Goal: Book appointment/travel/reservation

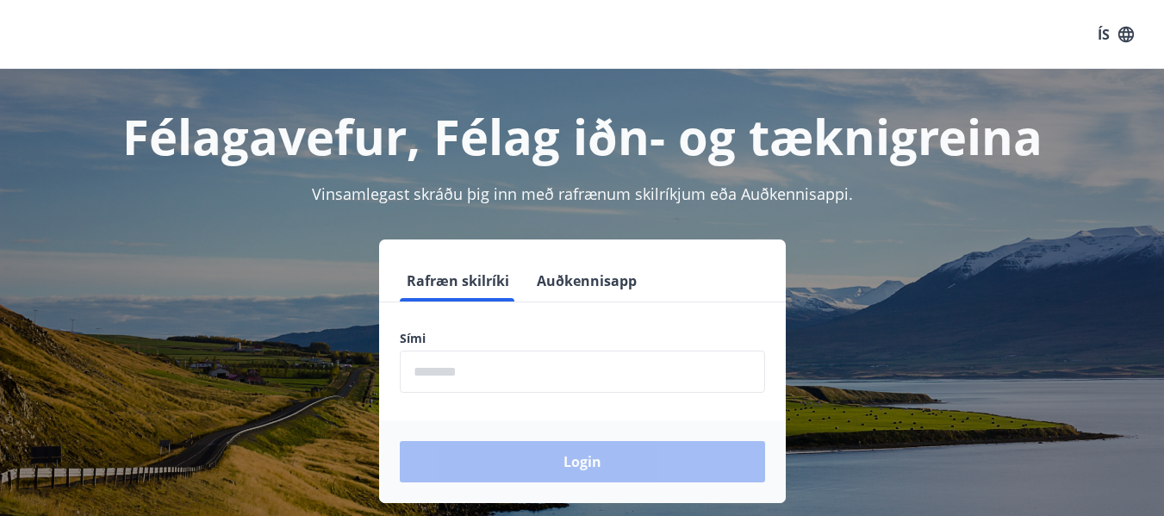
click at [490, 370] on input "phone" at bounding box center [582, 372] width 365 height 42
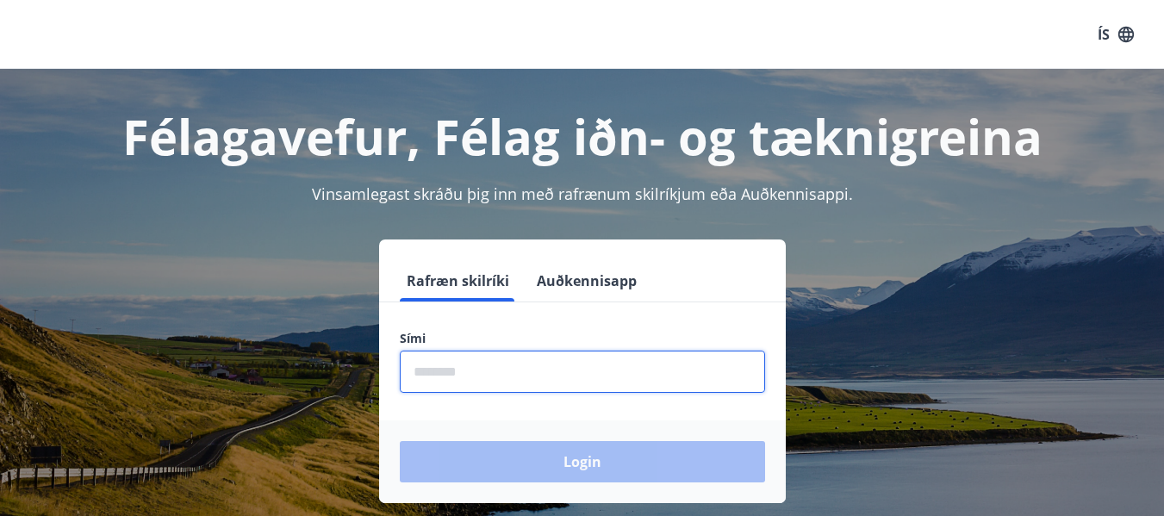
type input "********"
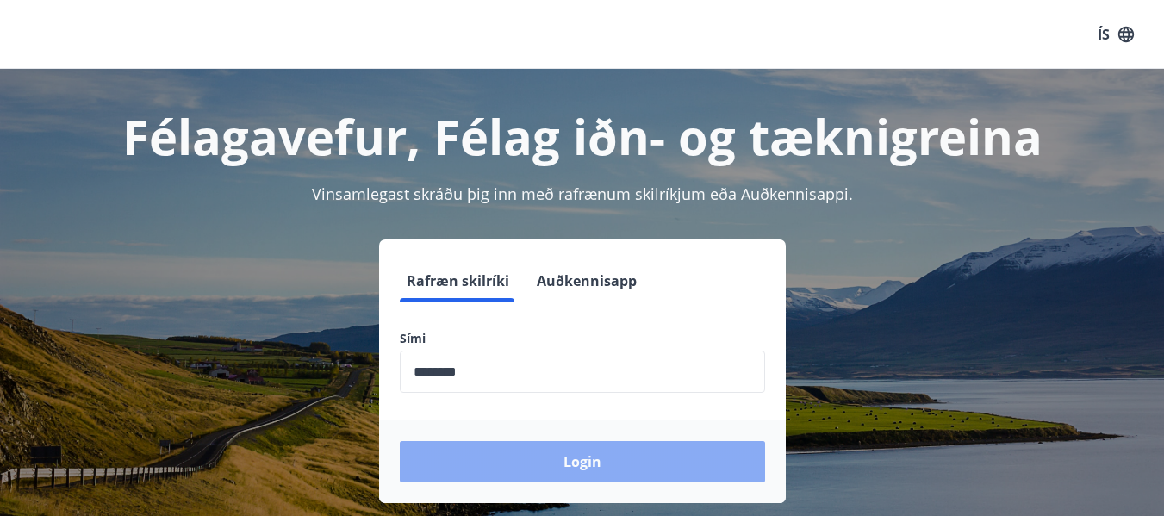
click at [512, 465] on button "Login" at bounding box center [582, 461] width 365 height 41
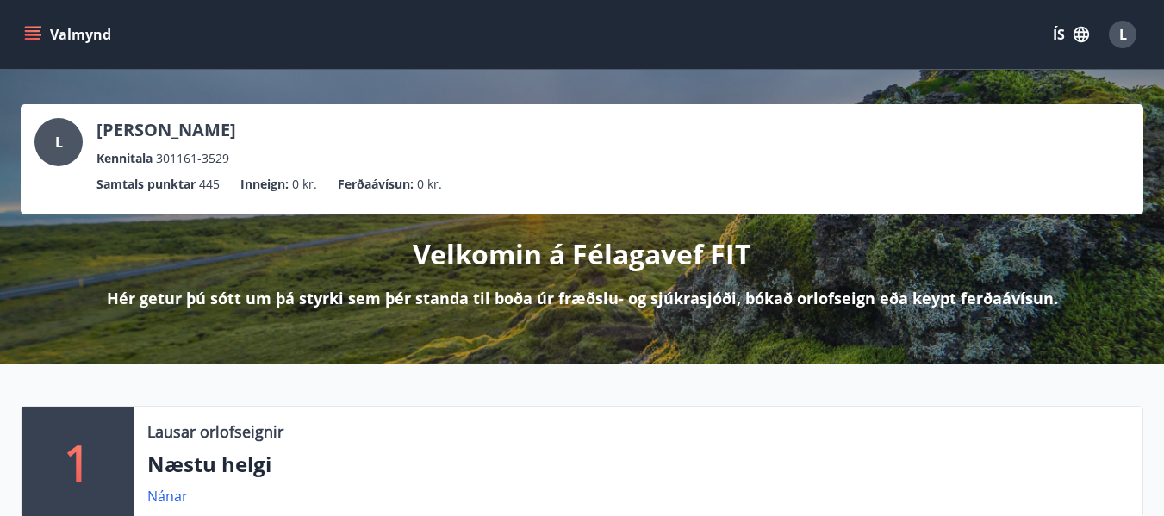
click at [28, 34] on icon "menu" at bounding box center [34, 35] width 19 height 2
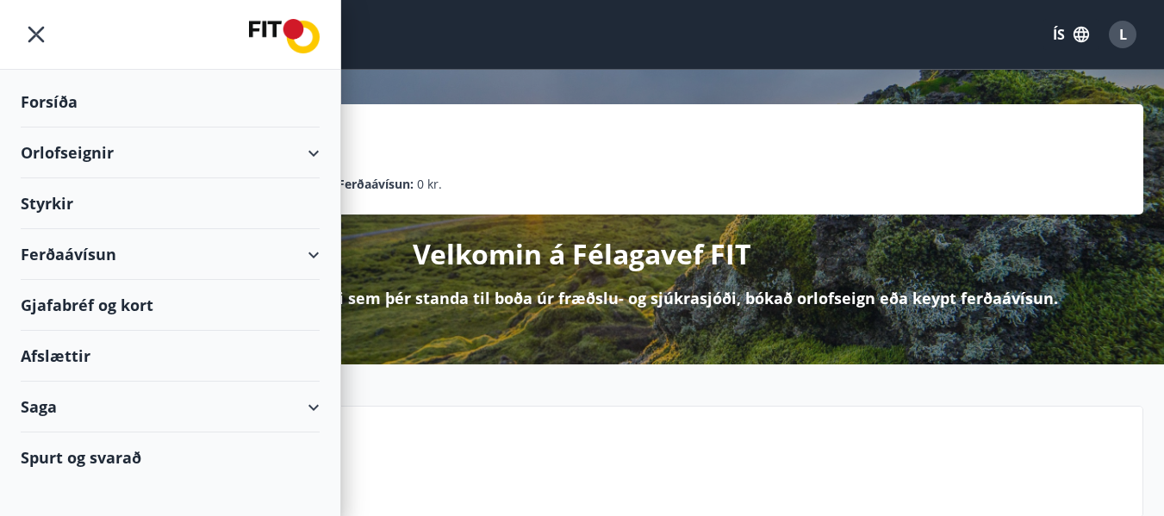
click at [90, 151] on div "Orlofseignir" at bounding box center [170, 153] width 299 height 51
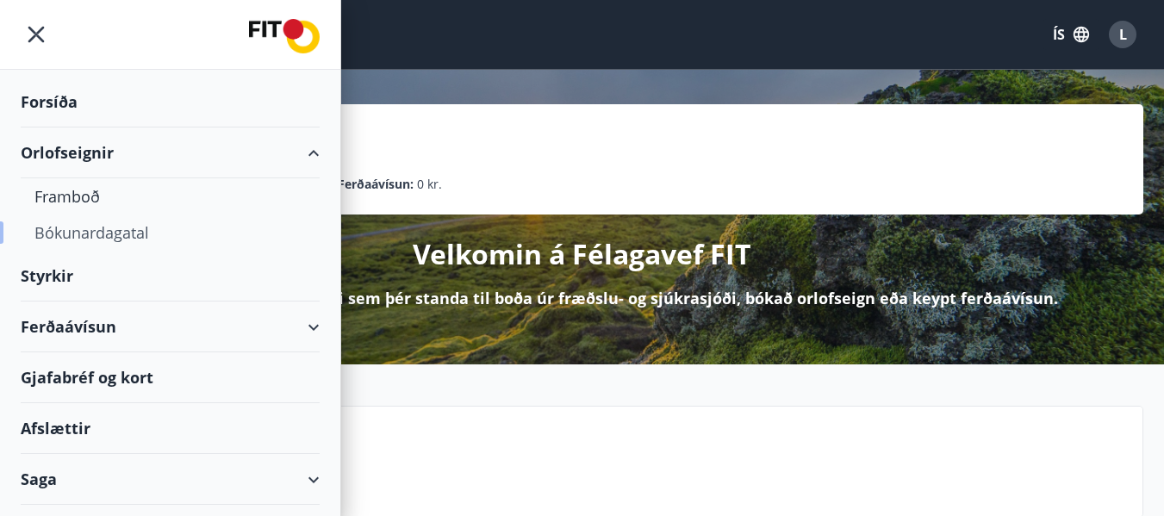
click at [93, 239] on div "Bókunardagatal" at bounding box center [169, 233] width 271 height 36
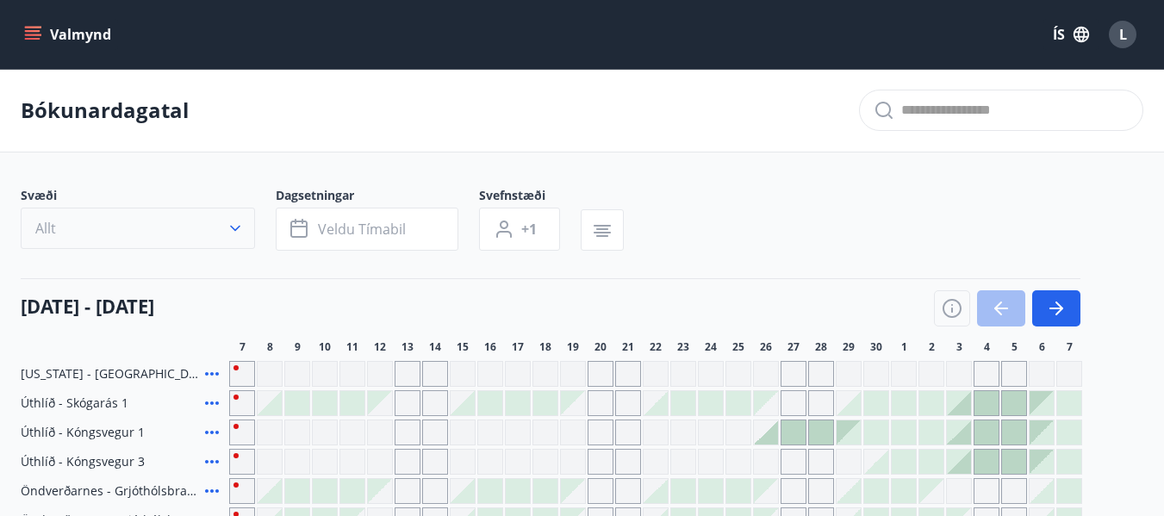
click at [230, 226] on icon "button" at bounding box center [235, 228] width 17 height 17
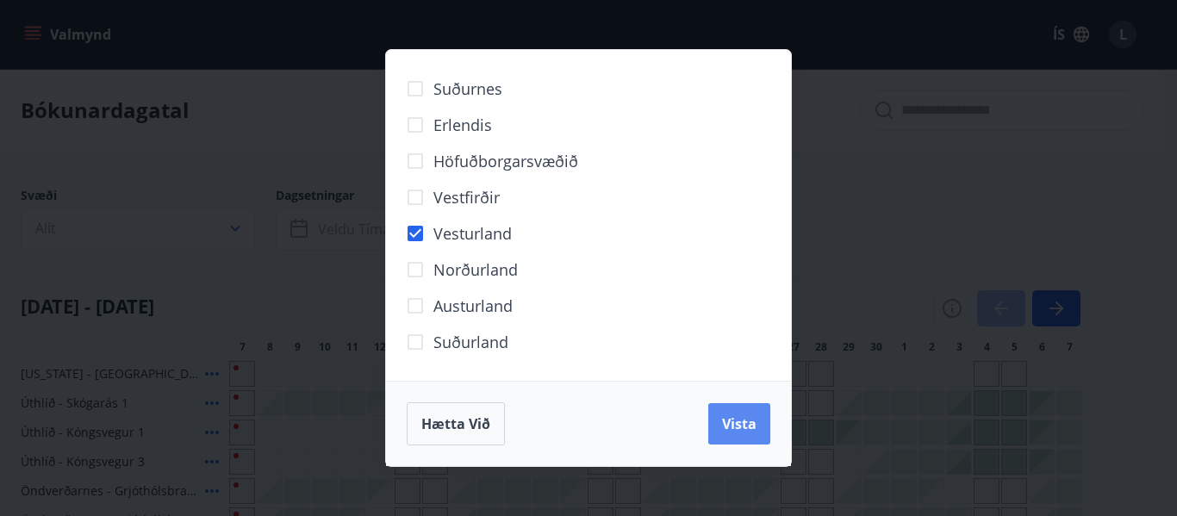
click at [751, 429] on span "Vista" at bounding box center [739, 424] width 34 height 19
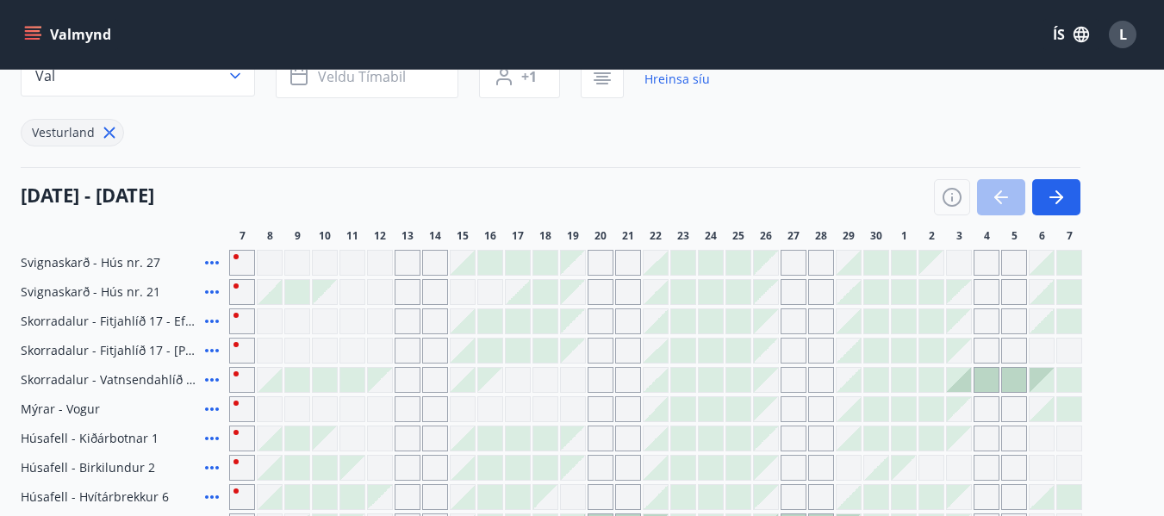
scroll to position [45, 0]
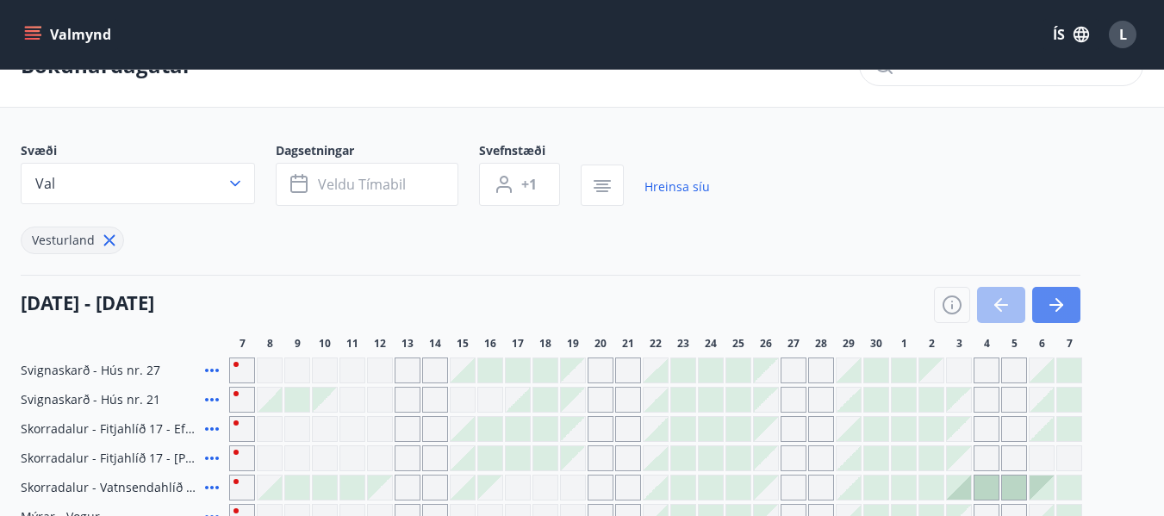
click at [1068, 308] on button "button" at bounding box center [1056, 305] width 48 height 36
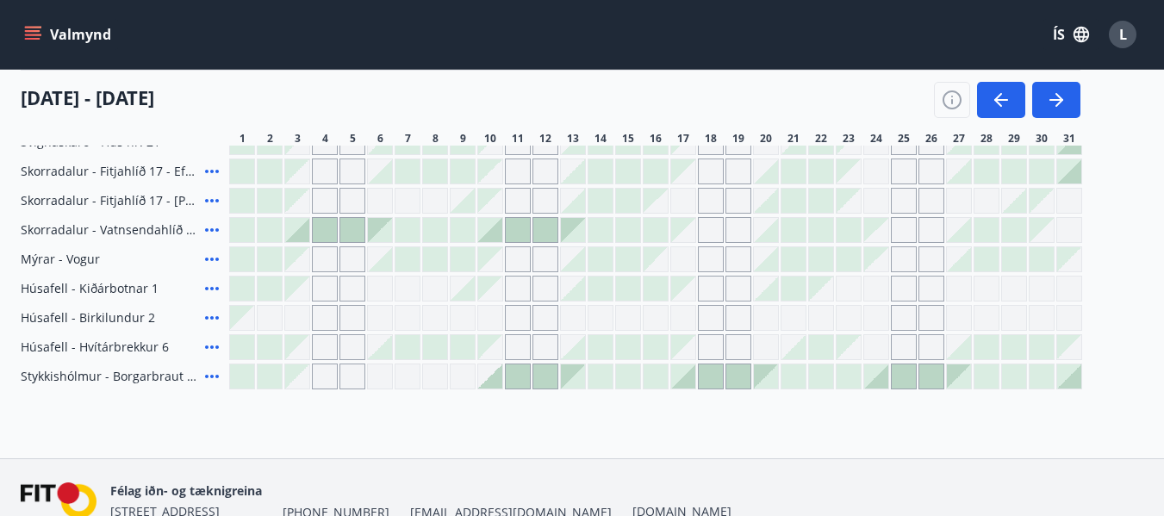
scroll to position [303, 0]
click at [39, 146] on span "Svignaskarð - Hús nr. 21" at bounding box center [91, 141] width 140 height 17
click at [993, 91] on icon "button" at bounding box center [1001, 100] width 21 height 21
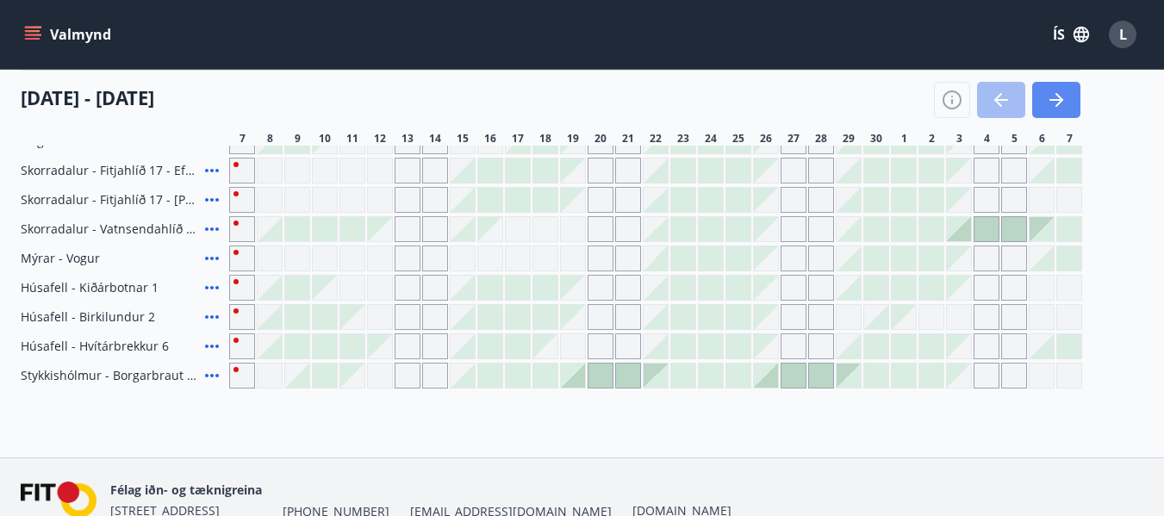
click at [1063, 107] on icon "button" at bounding box center [1056, 100] width 21 height 21
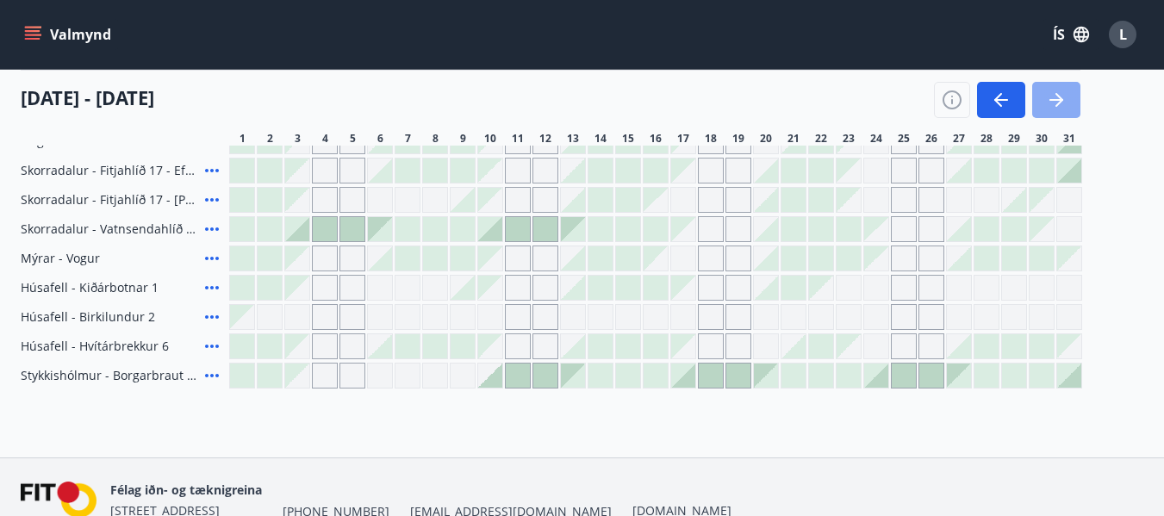
click at [1061, 93] on icon "button" at bounding box center [1056, 100] width 21 height 21
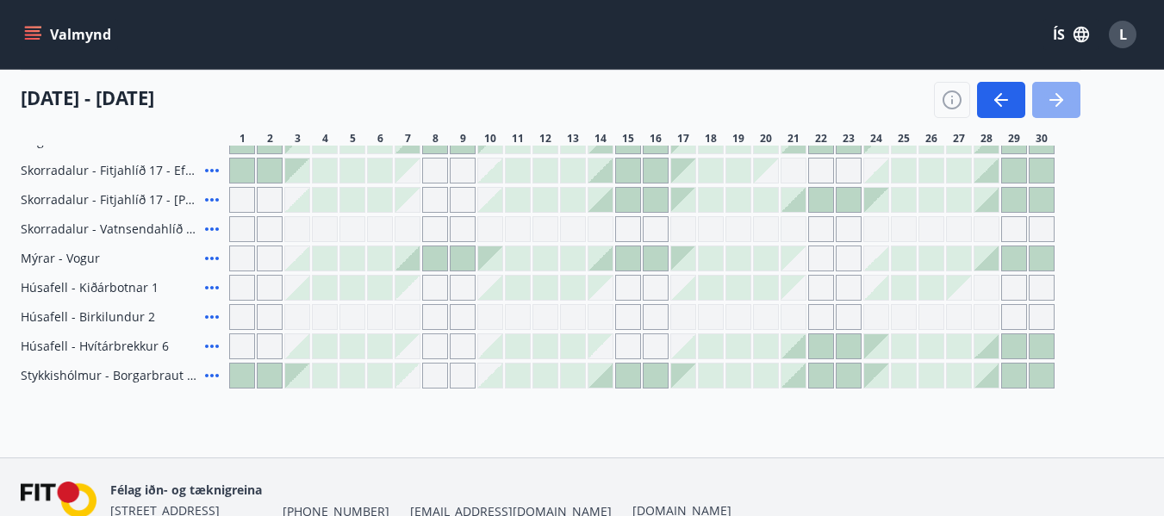
click at [1055, 106] on icon "button" at bounding box center [1056, 100] width 21 height 21
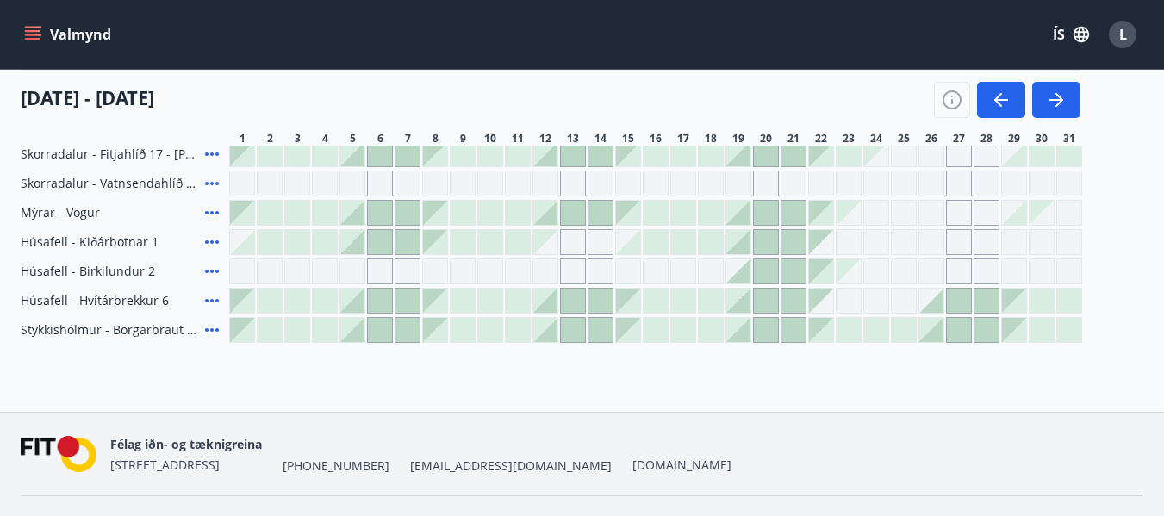
scroll to position [390, 0]
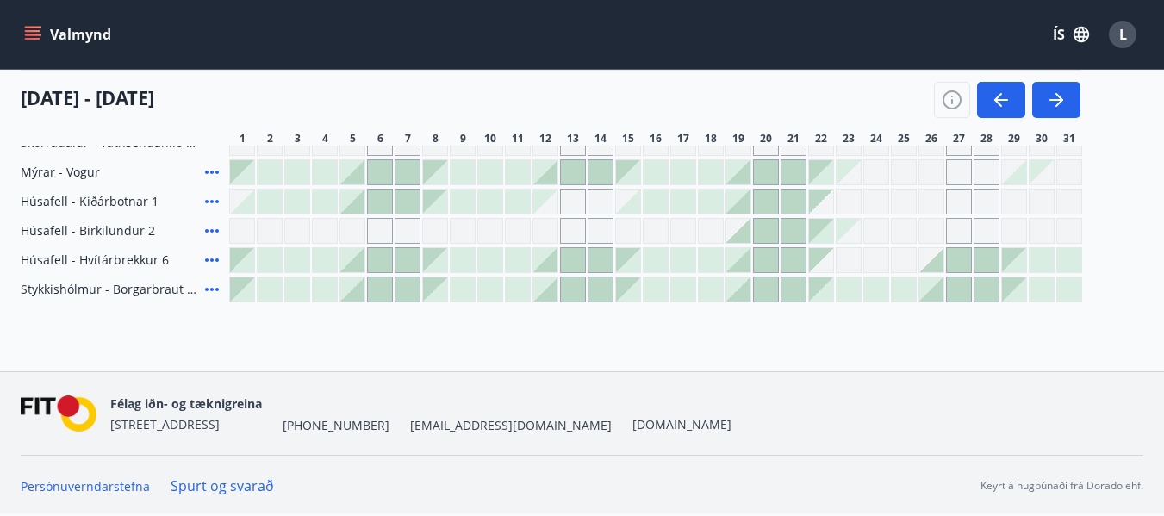
click at [34, 33] on icon "menu" at bounding box center [32, 34] width 17 height 17
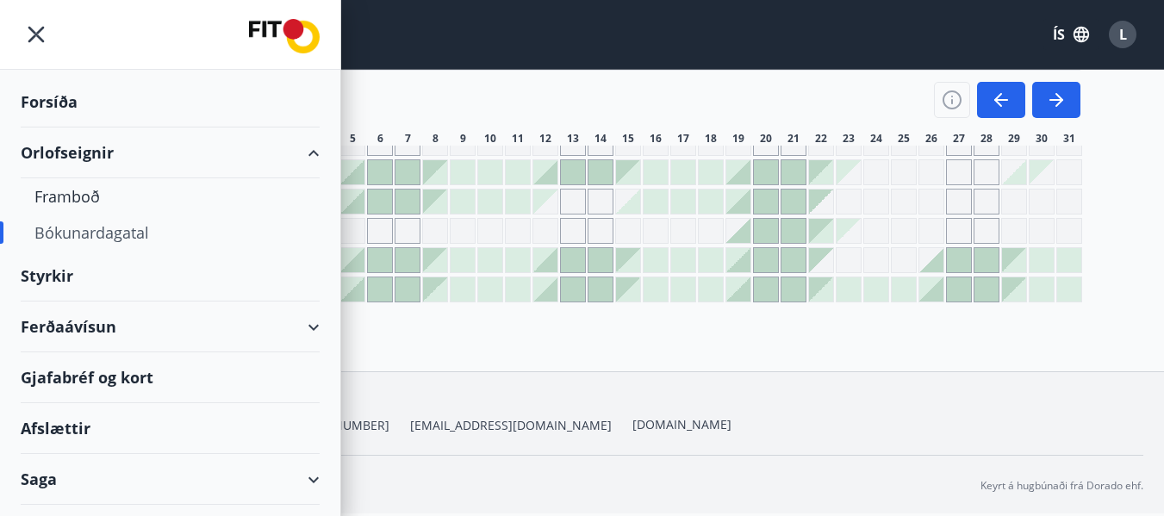
click at [68, 428] on div "Afslættir" at bounding box center [170, 428] width 299 height 51
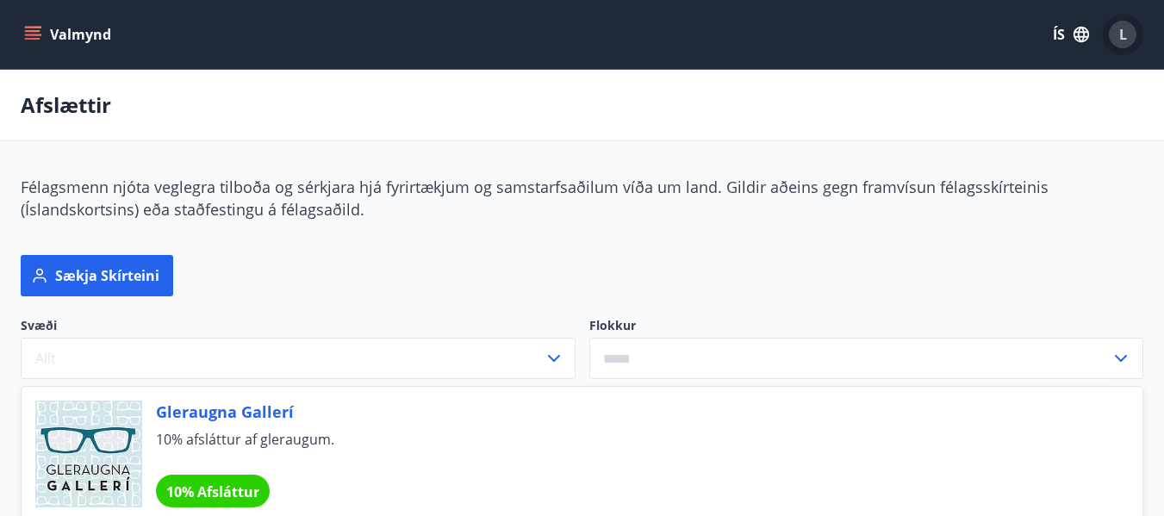
click at [1119, 34] on span "L" at bounding box center [1123, 34] width 8 height 19
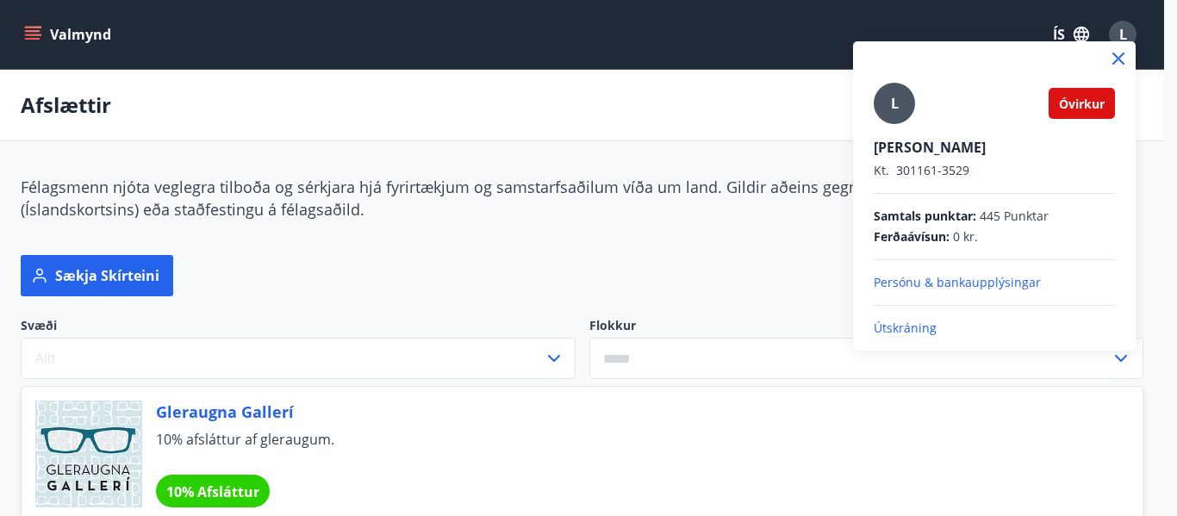
click at [913, 329] on p "Útskráning" at bounding box center [994, 328] width 241 height 17
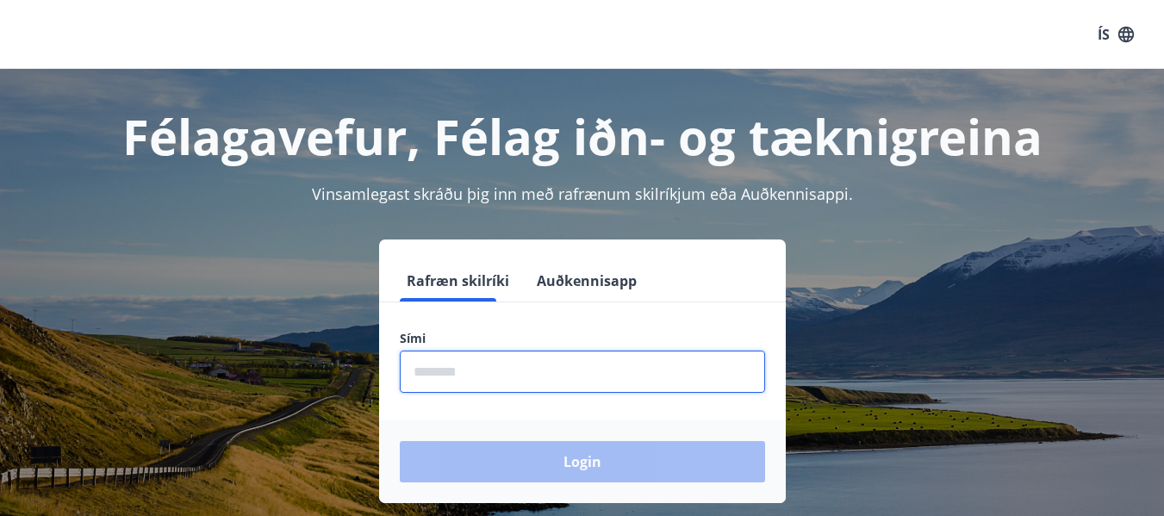
click at [499, 375] on input "phone" at bounding box center [582, 372] width 365 height 42
type input "********"
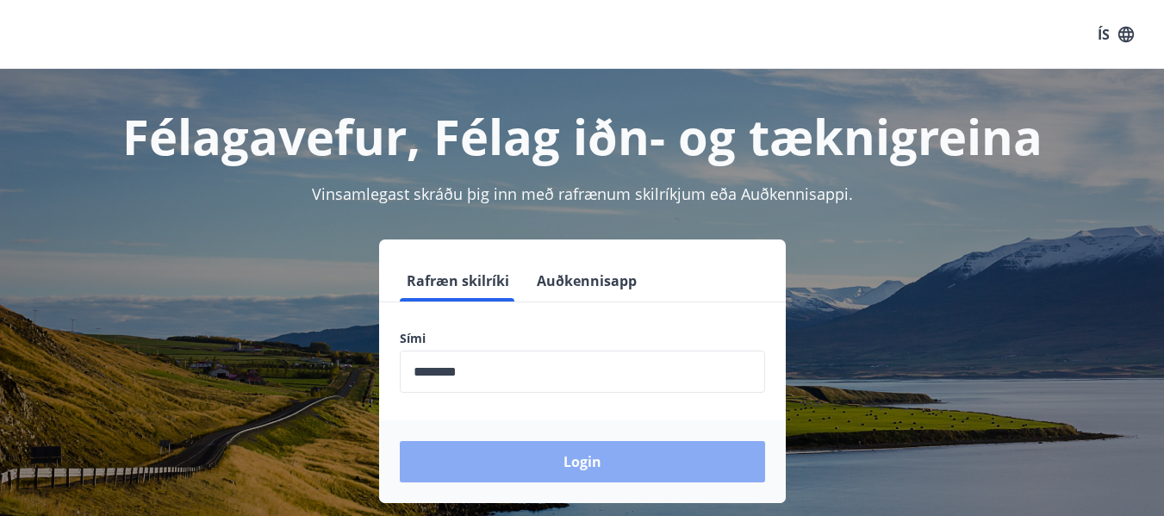
click at [548, 461] on button "Login" at bounding box center [582, 461] width 365 height 41
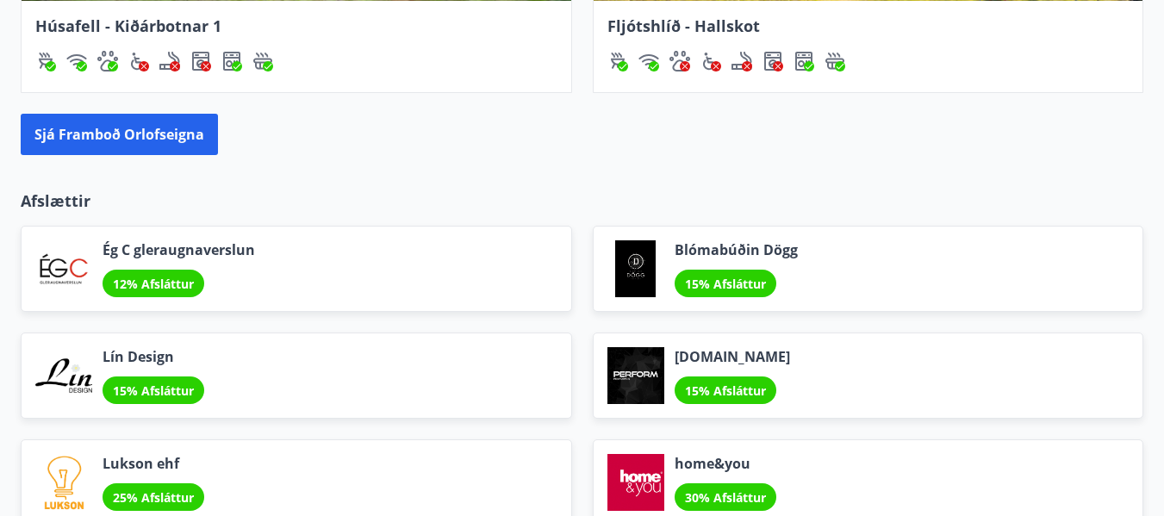
scroll to position [1625, 0]
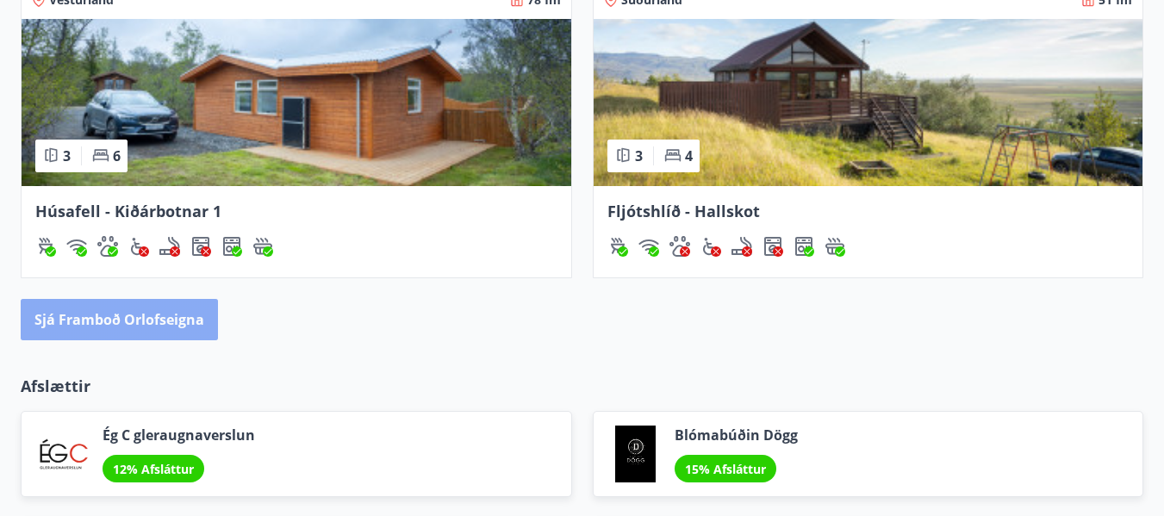
click at [155, 318] on button "Sjá framboð orlofseigna" at bounding box center [119, 319] width 197 height 41
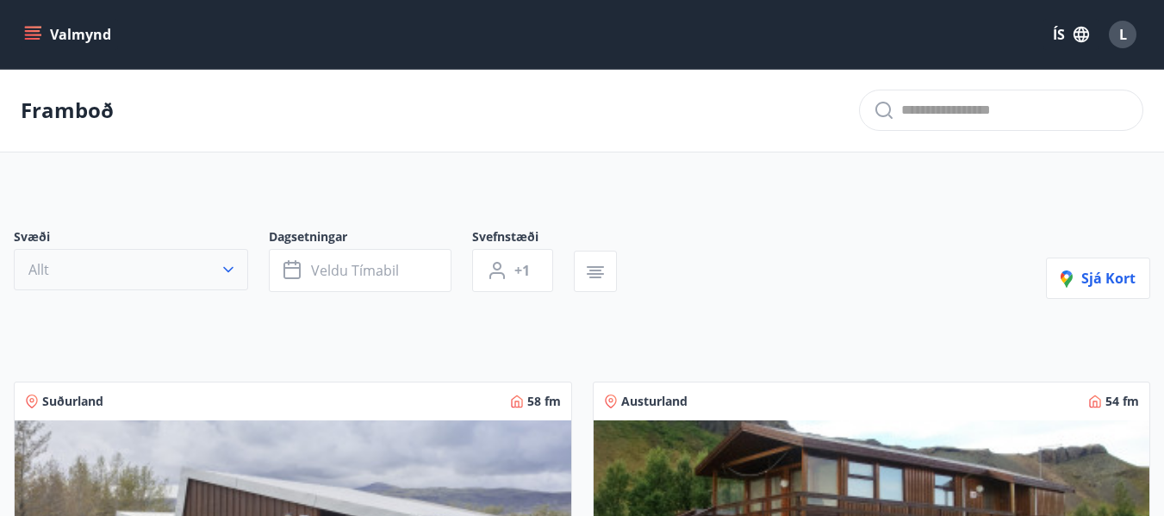
click at [235, 266] on icon "button" at bounding box center [228, 269] width 17 height 17
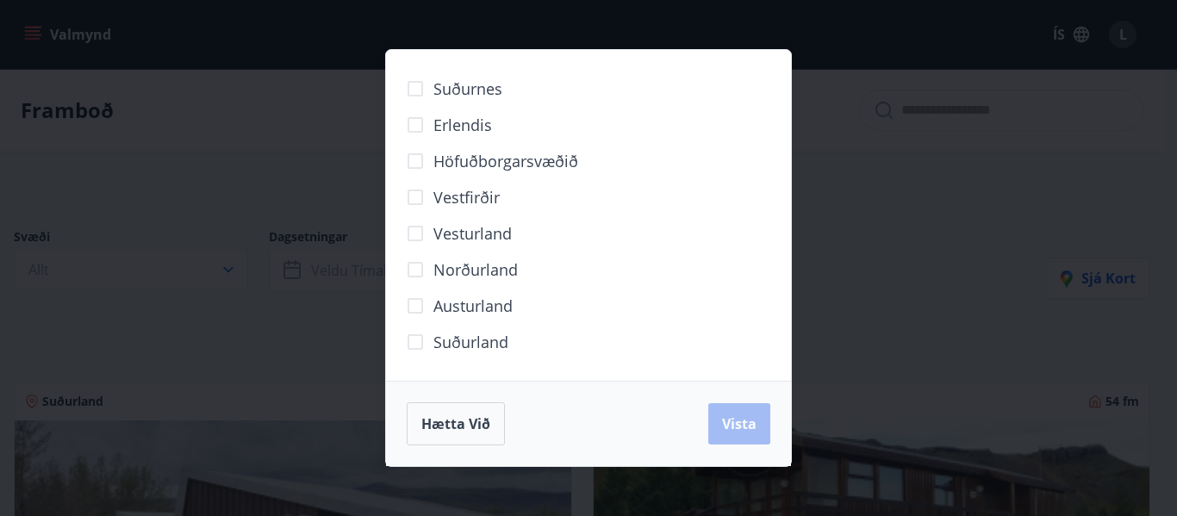
click at [480, 340] on span "Suðurland" at bounding box center [470, 342] width 75 height 22
click at [743, 424] on span "Vista" at bounding box center [739, 424] width 34 height 19
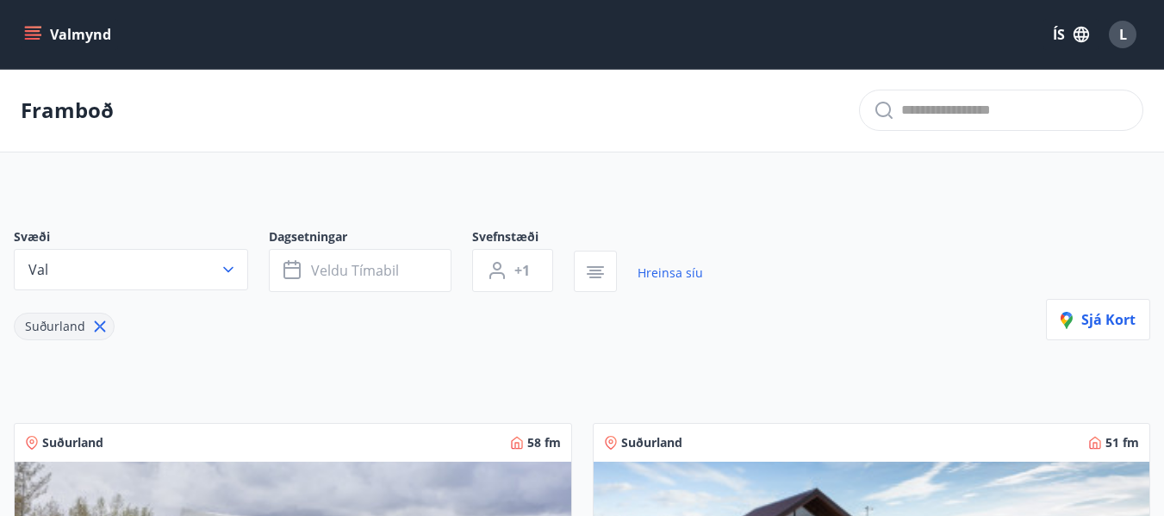
click at [97, 329] on icon at bounding box center [99, 326] width 19 height 19
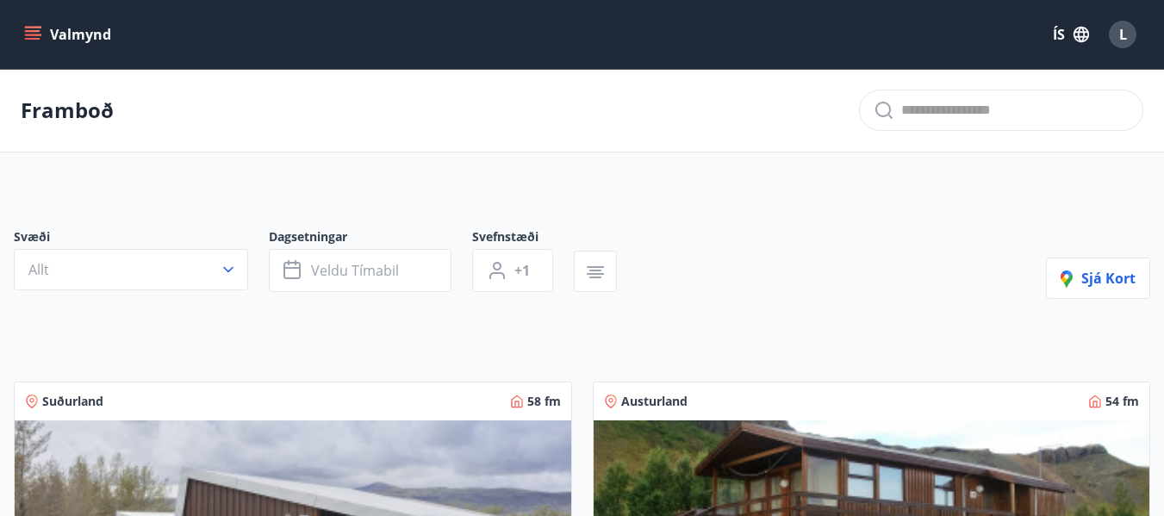
click at [218, 267] on button "Allt" at bounding box center [131, 269] width 234 height 41
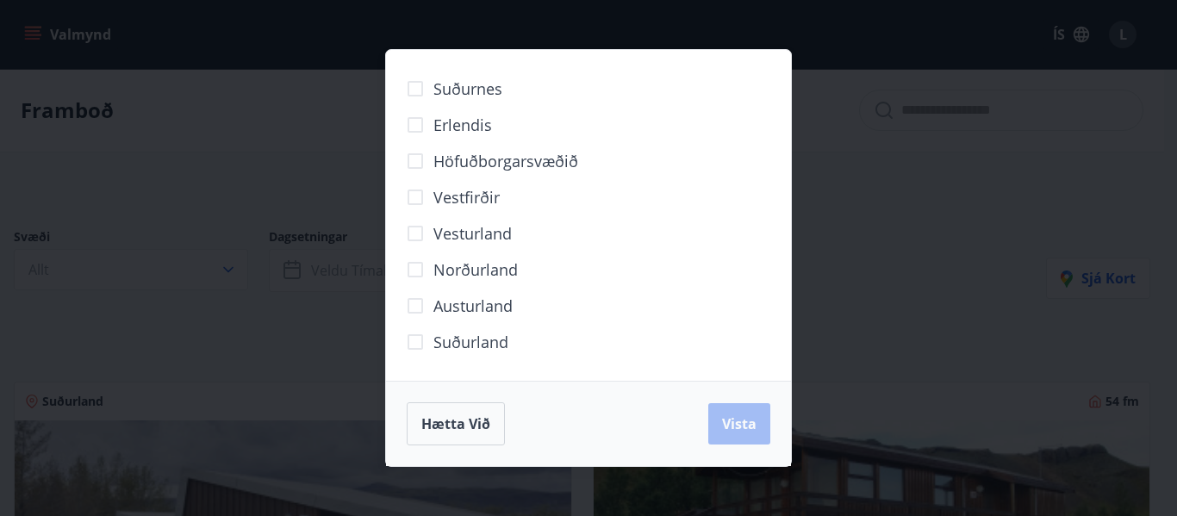
click at [475, 234] on span "Vesturland" at bounding box center [472, 233] width 78 height 22
click at [739, 415] on span "Vista" at bounding box center [739, 424] width 34 height 19
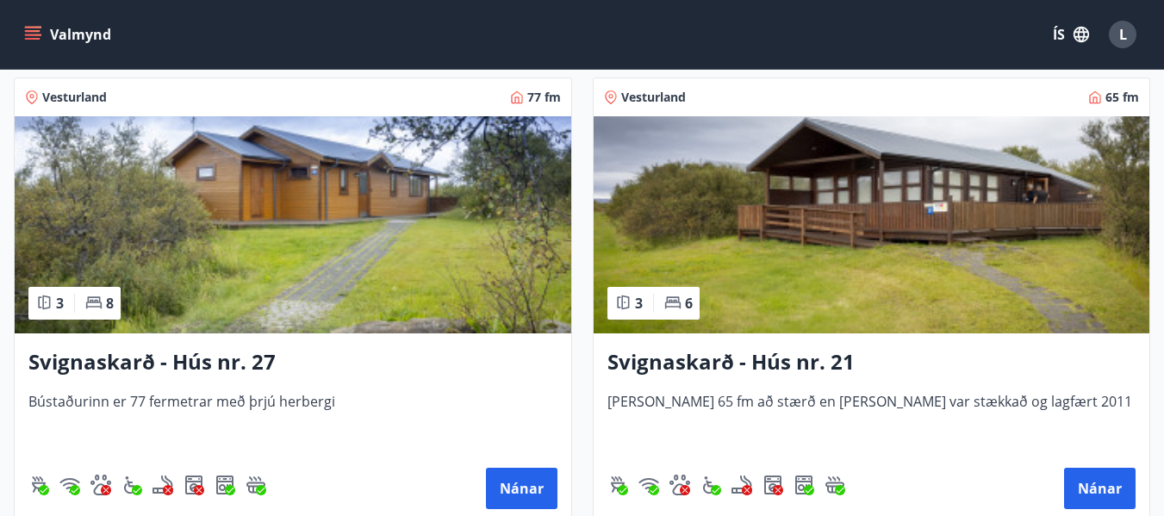
scroll to position [2241, 0]
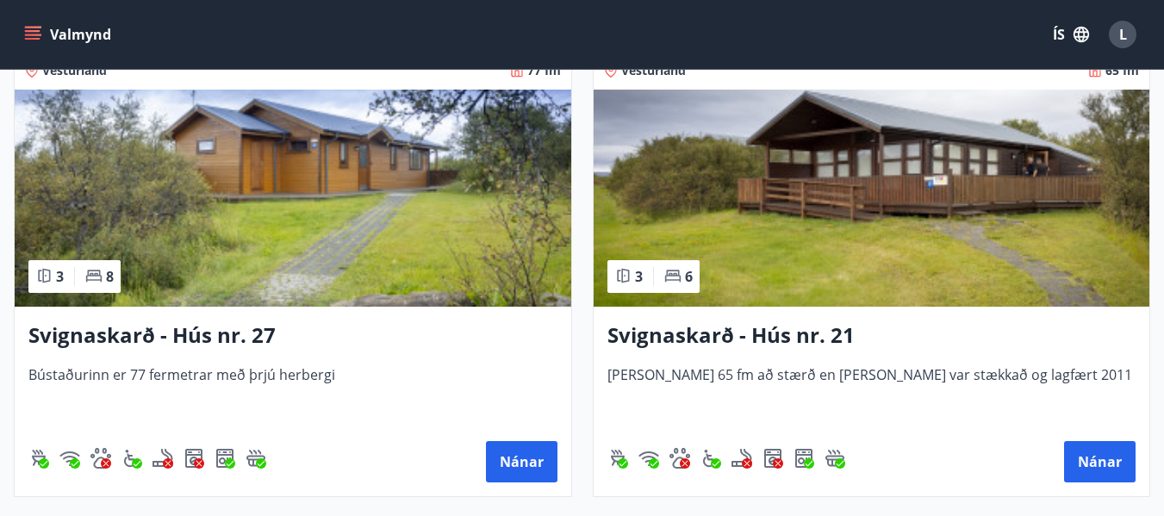
click at [252, 174] on img at bounding box center [293, 198] width 557 height 217
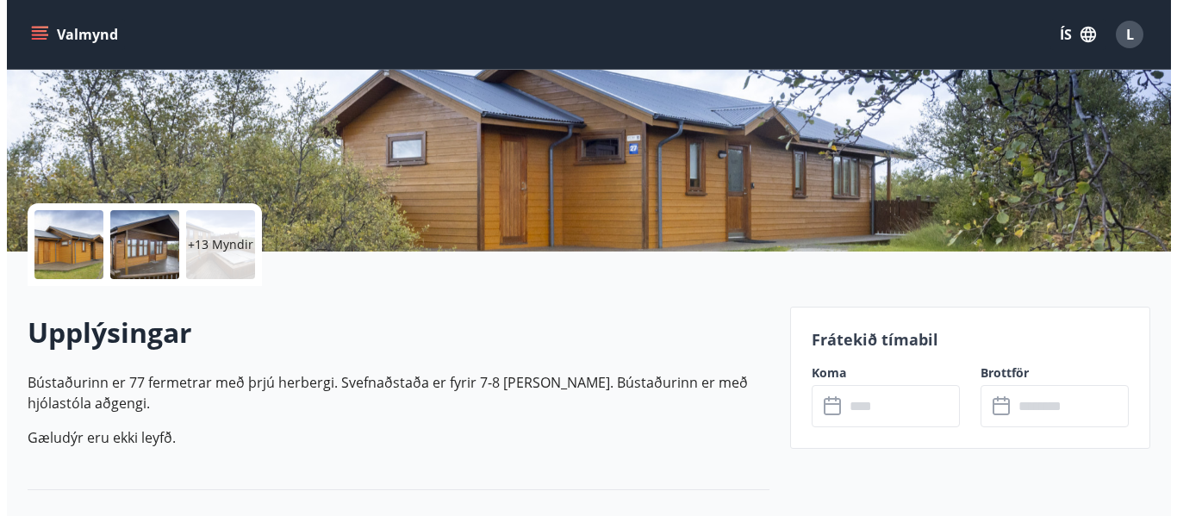
scroll to position [289, 0]
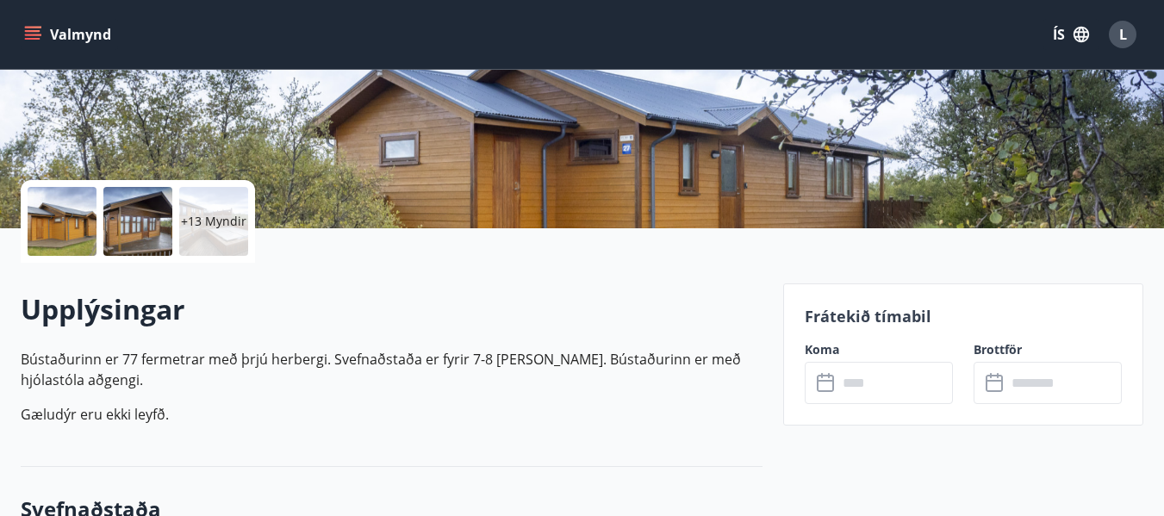
click at [77, 231] on div at bounding box center [62, 221] width 69 height 69
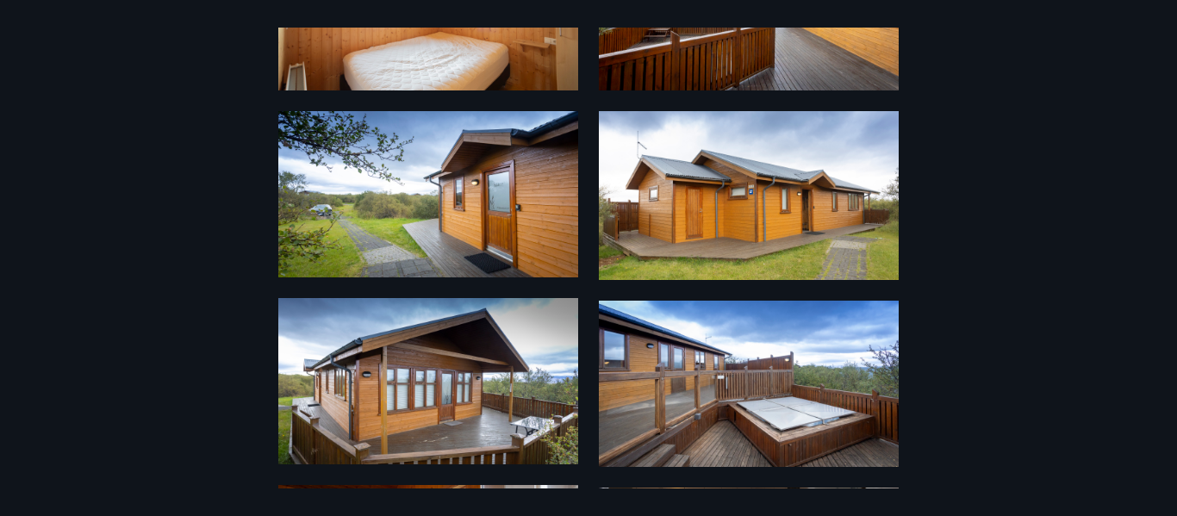
scroll to position [0, 0]
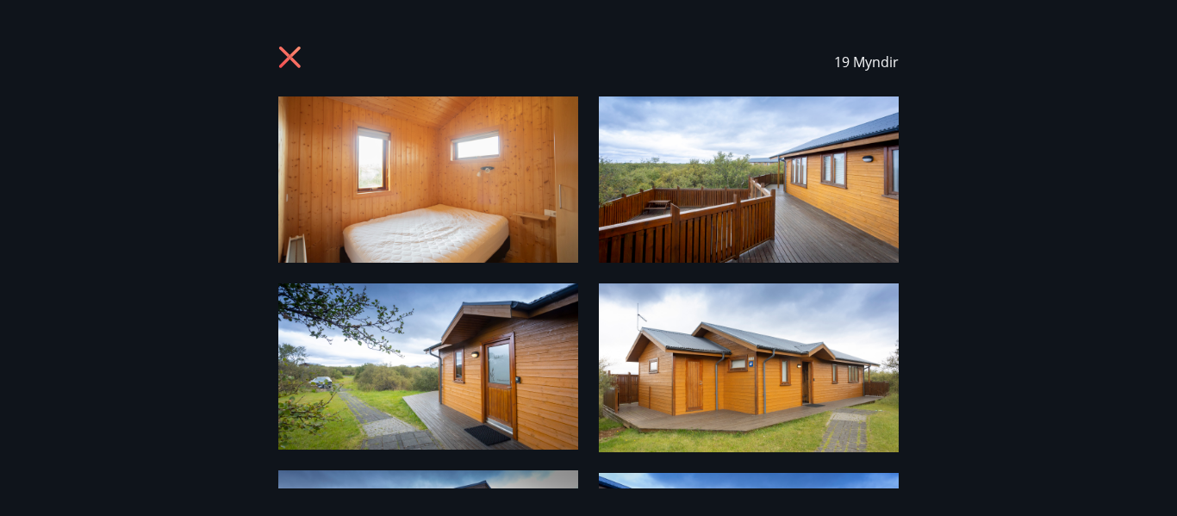
click at [427, 193] on img at bounding box center [428, 180] width 300 height 166
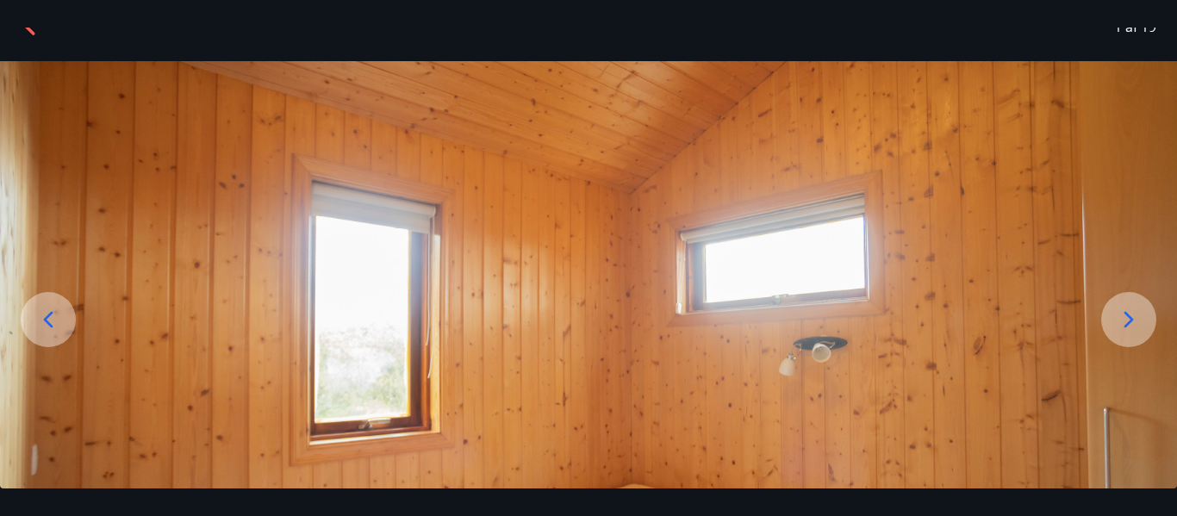
scroll to position [3, 0]
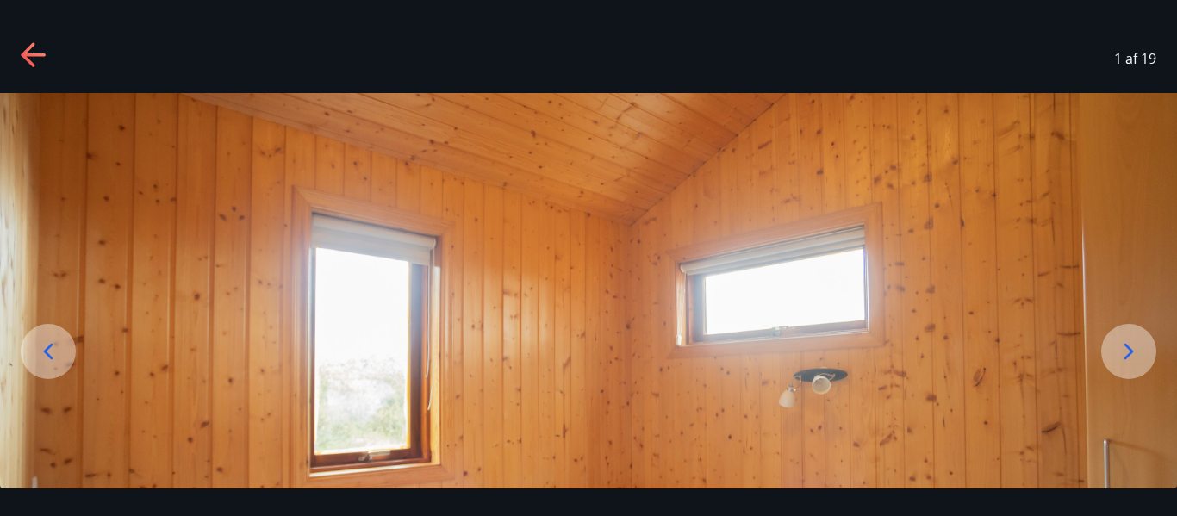
click at [1142, 358] on icon at bounding box center [1129, 352] width 28 height 28
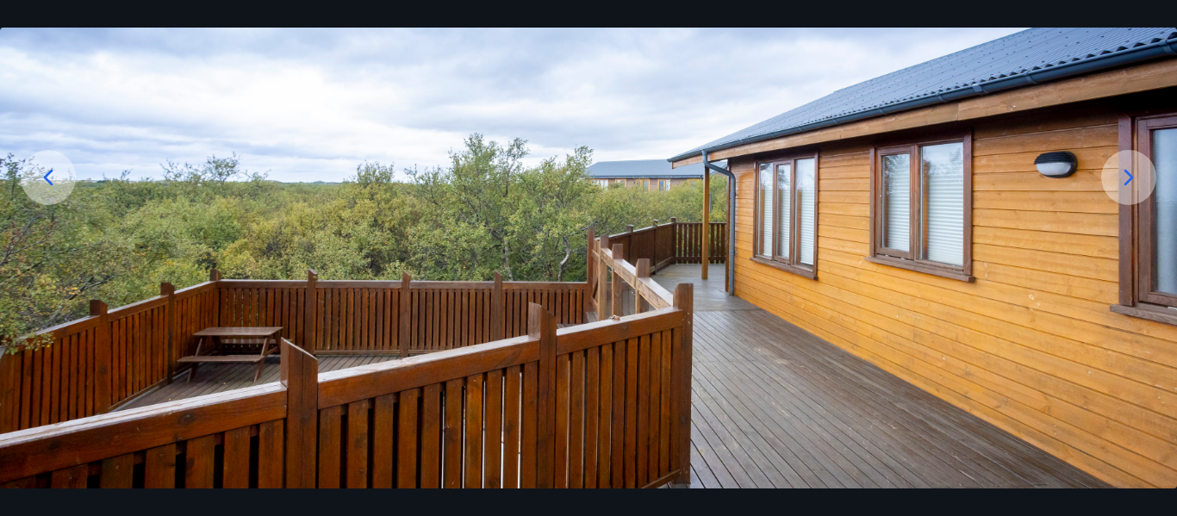
scroll to position [262, 0]
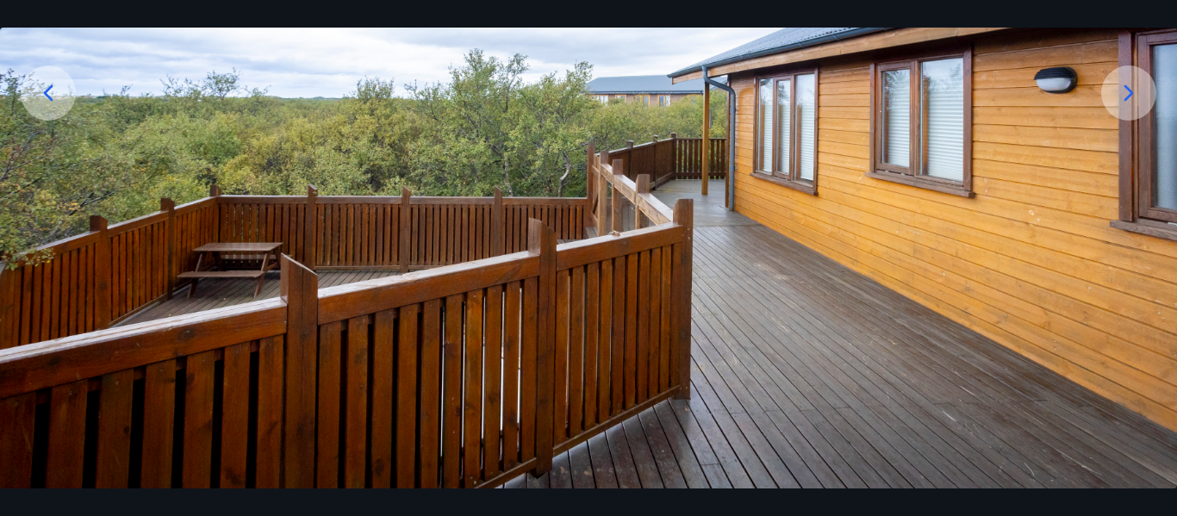
click at [1133, 90] on icon at bounding box center [1129, 93] width 28 height 28
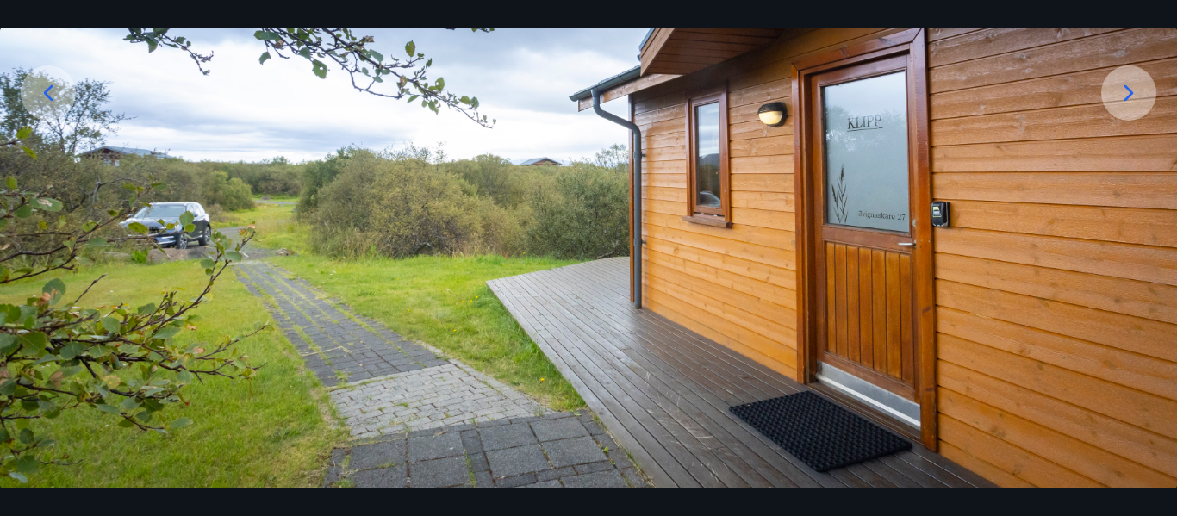
click at [1133, 90] on icon at bounding box center [1129, 93] width 28 height 28
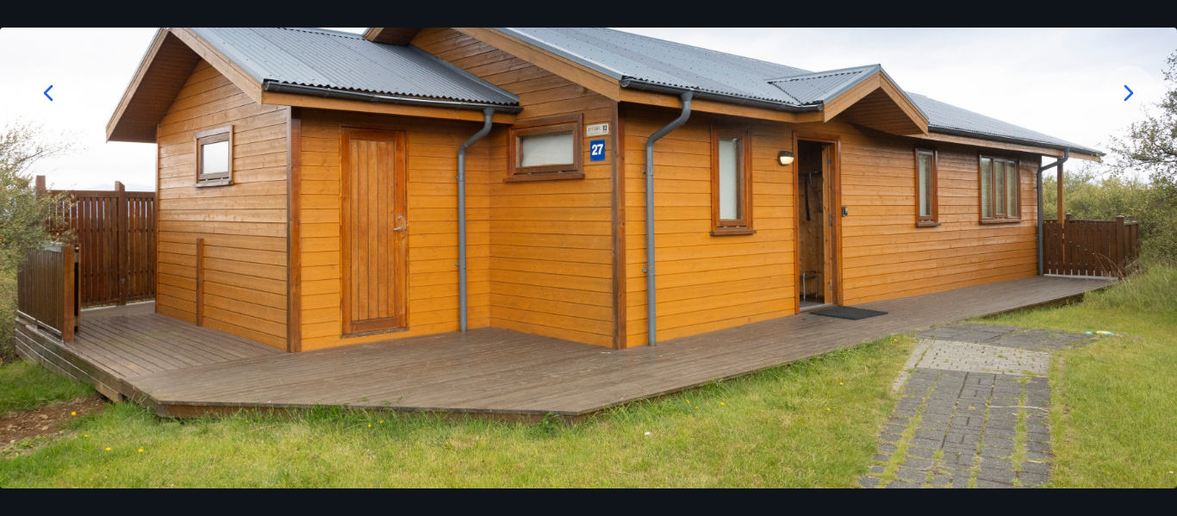
click at [1133, 90] on icon at bounding box center [1129, 93] width 28 height 28
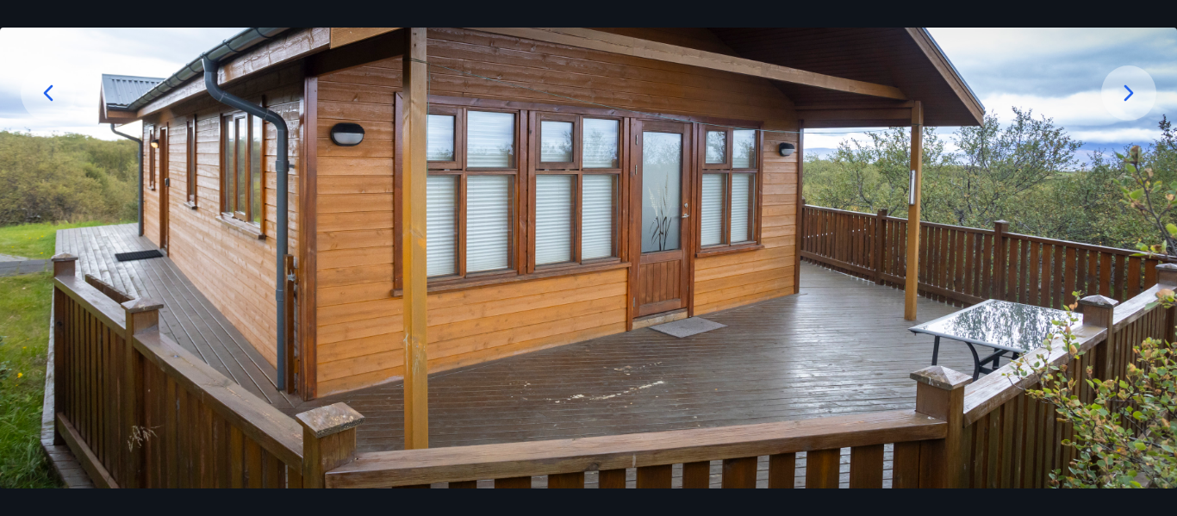
click at [1133, 90] on icon at bounding box center [1129, 93] width 28 height 28
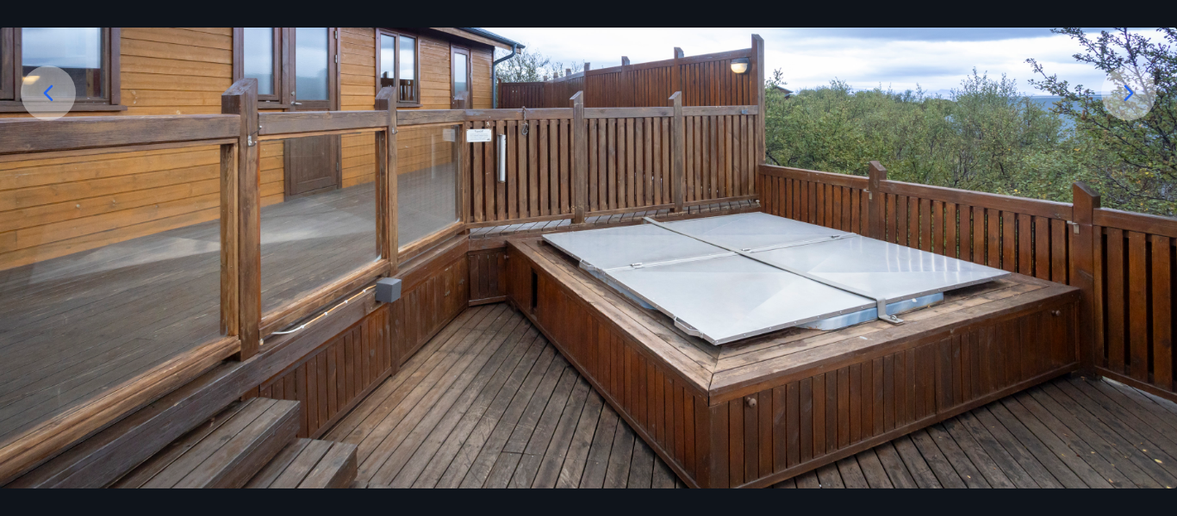
click at [1133, 90] on icon at bounding box center [1129, 93] width 28 height 28
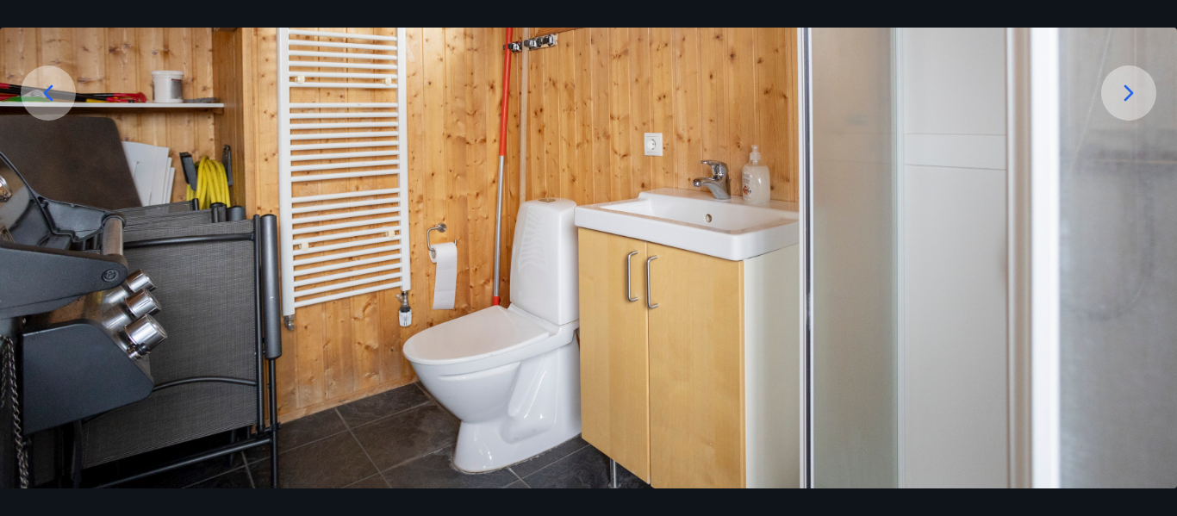
click at [1131, 90] on icon at bounding box center [1129, 93] width 28 height 28
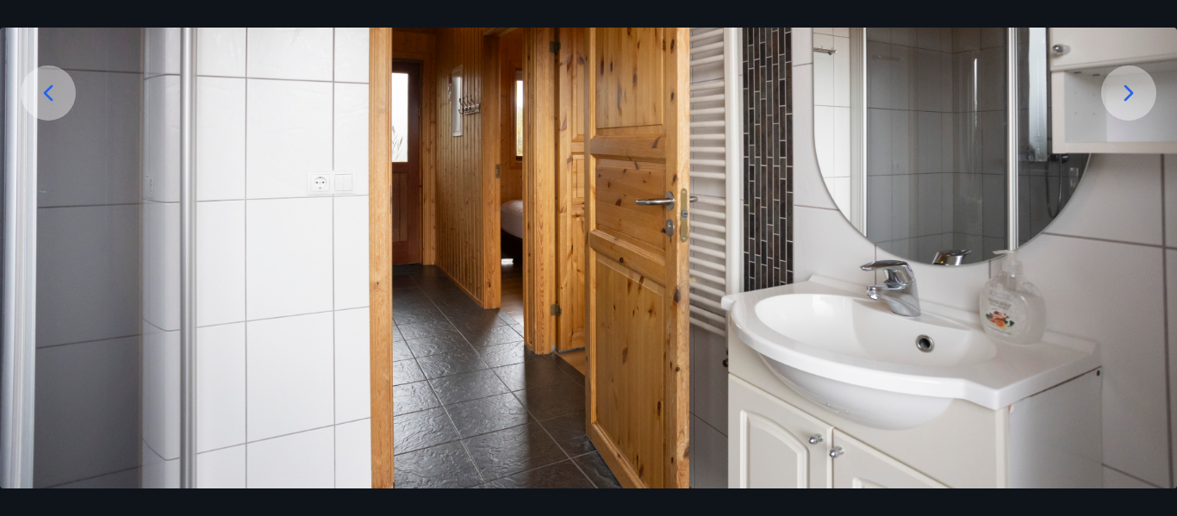
click at [1131, 90] on icon at bounding box center [1129, 93] width 28 height 28
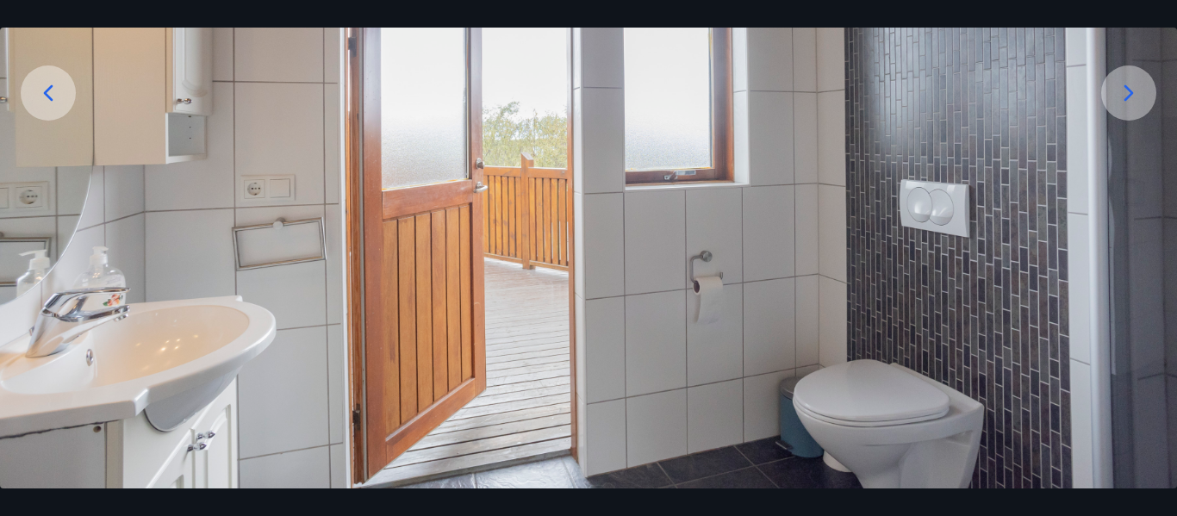
click at [1131, 90] on icon at bounding box center [1129, 93] width 28 height 28
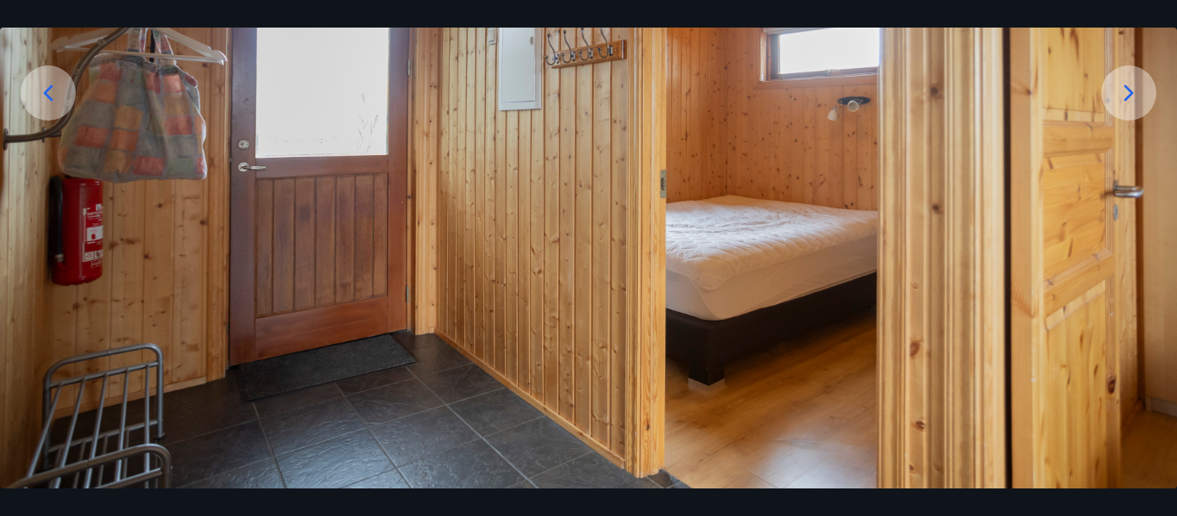
click at [1131, 90] on icon at bounding box center [1129, 93] width 28 height 28
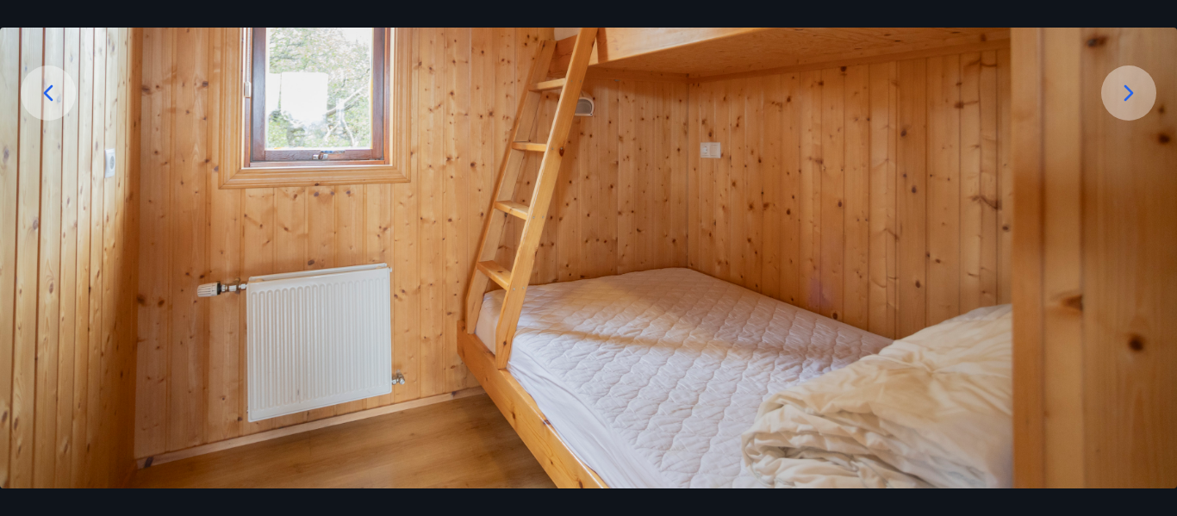
click at [1131, 90] on icon at bounding box center [1129, 93] width 28 height 28
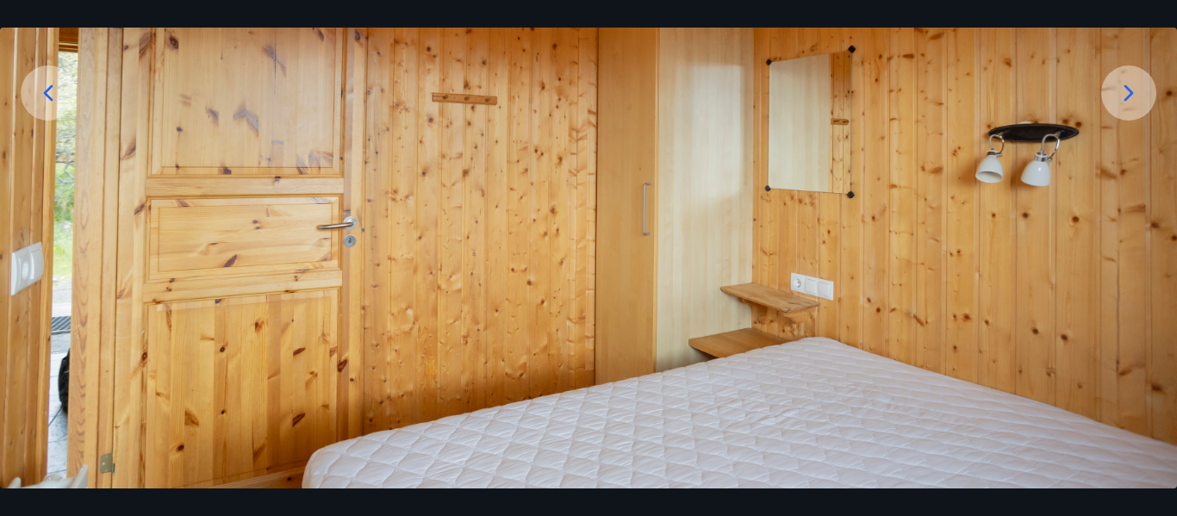
click at [1131, 90] on icon at bounding box center [1129, 93] width 28 height 28
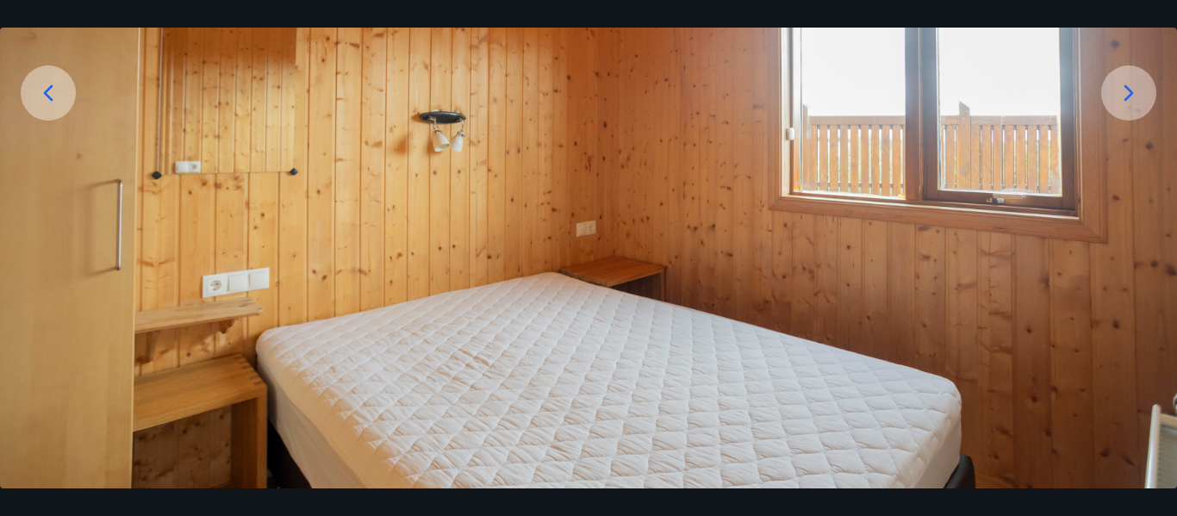
click at [1131, 89] on icon at bounding box center [1129, 93] width 28 height 28
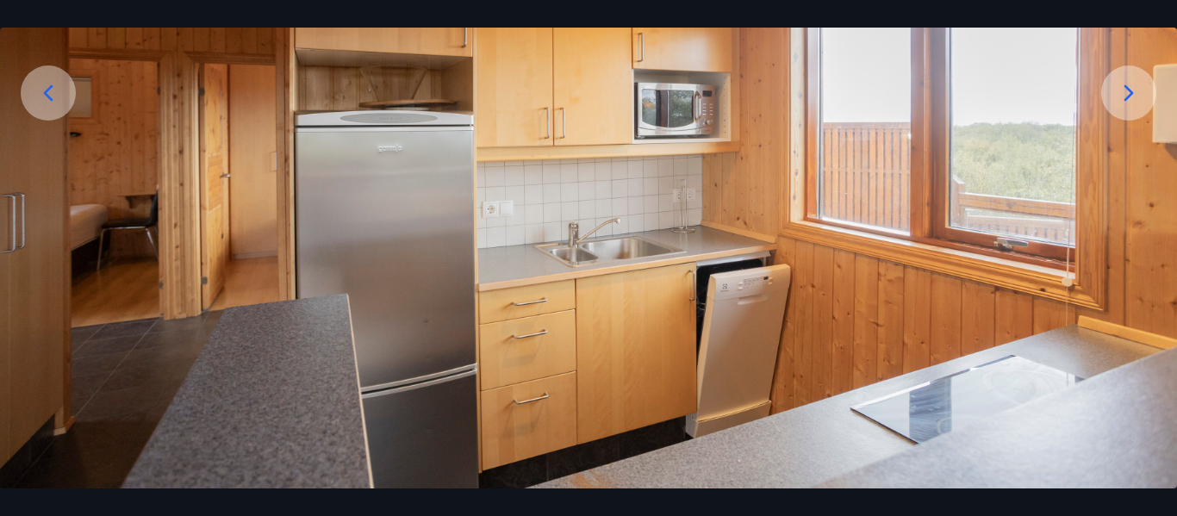
click at [1131, 89] on icon at bounding box center [1129, 93] width 28 height 28
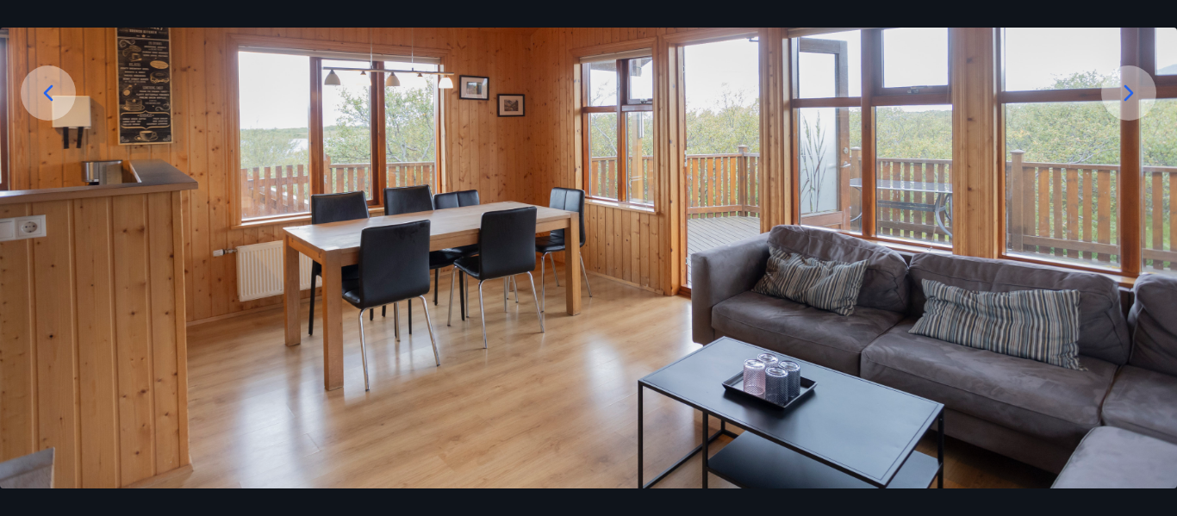
click at [1131, 89] on icon at bounding box center [1129, 93] width 28 height 28
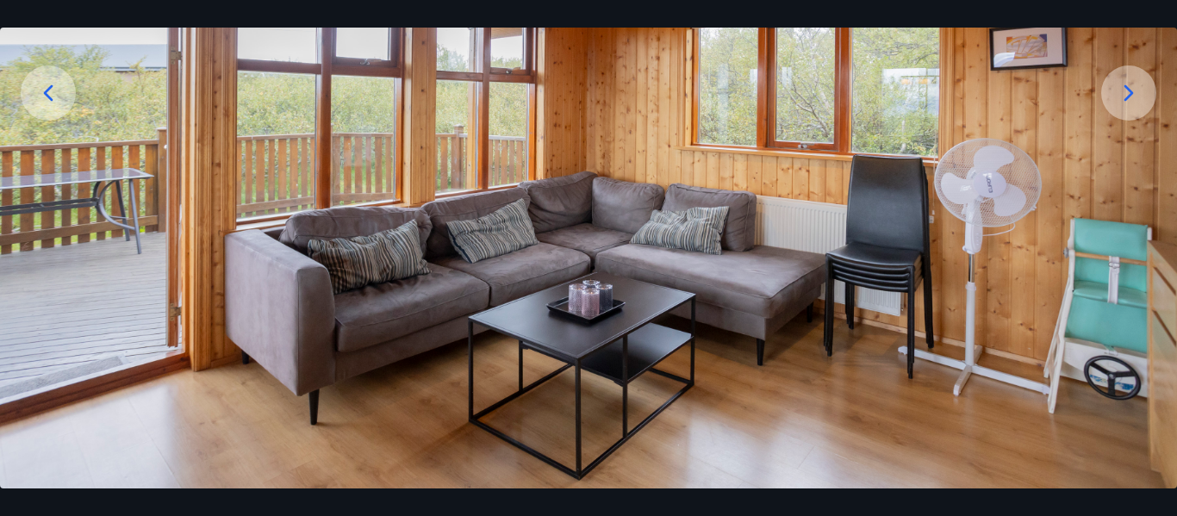
click at [1131, 89] on icon at bounding box center [1129, 93] width 28 height 28
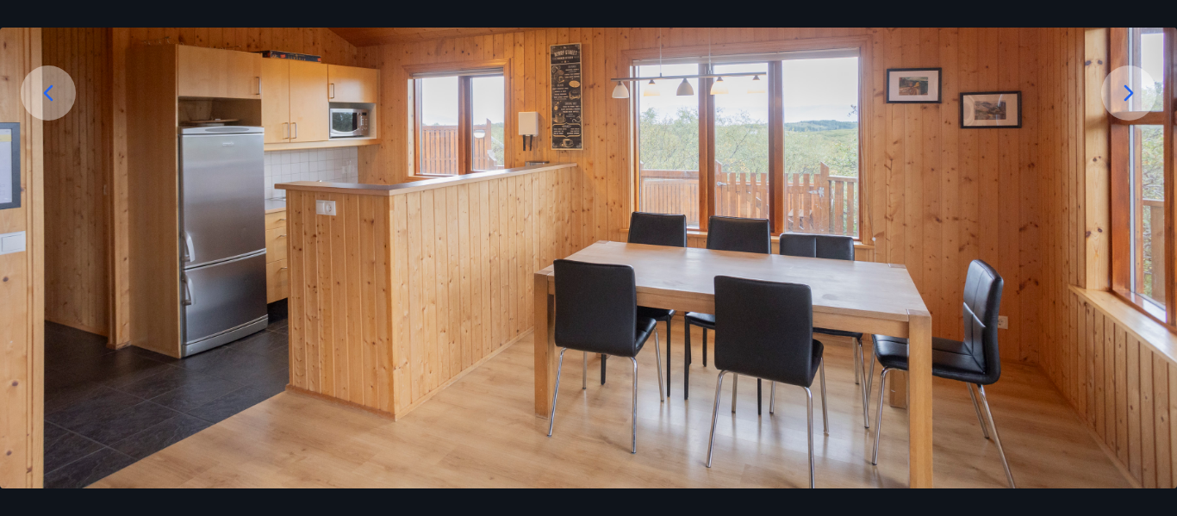
click at [1131, 89] on icon at bounding box center [1129, 93] width 28 height 28
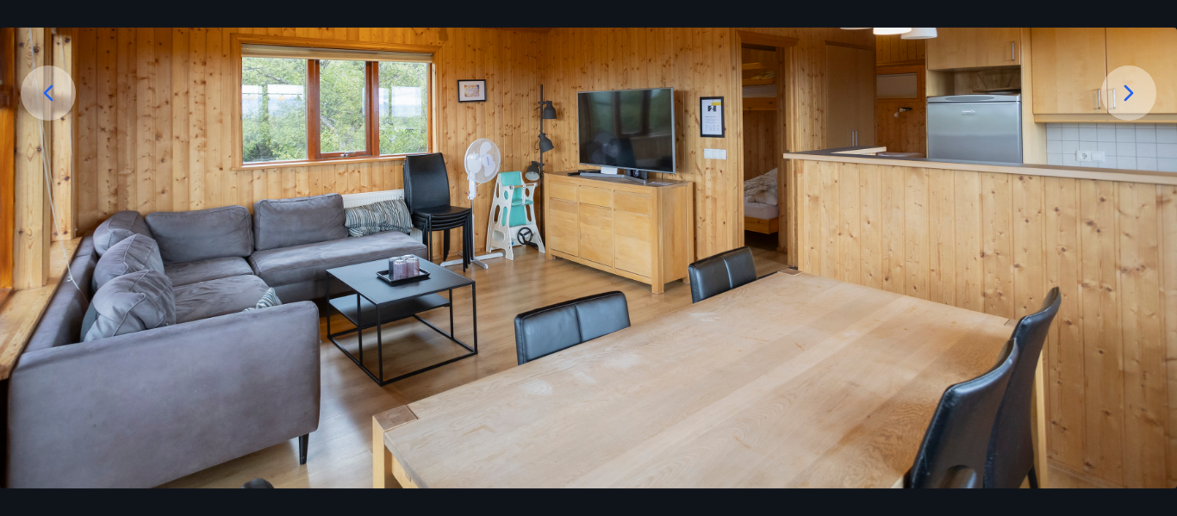
click at [1131, 89] on icon at bounding box center [1129, 93] width 28 height 28
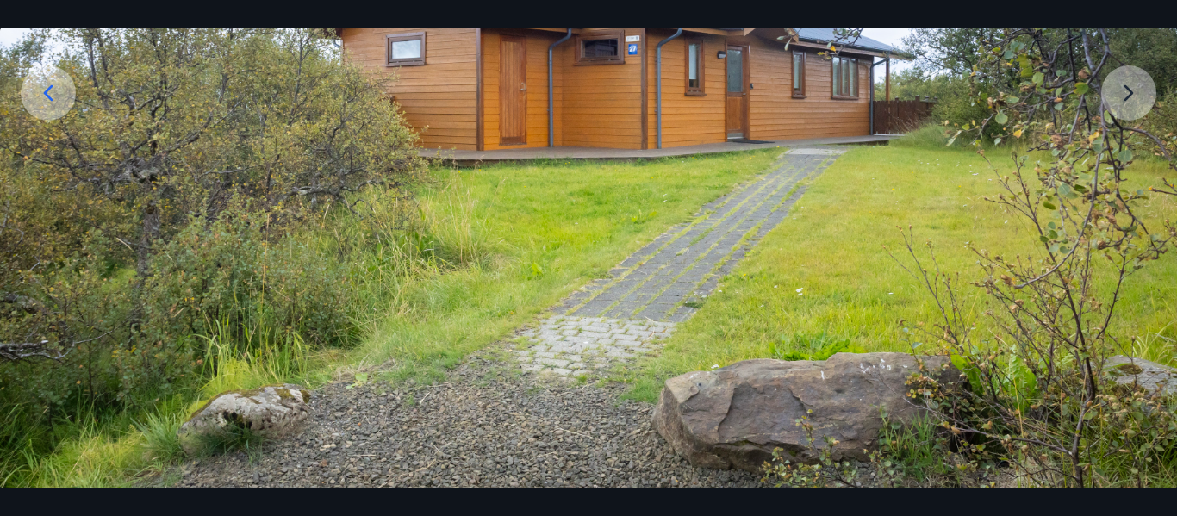
click at [1131, 89] on img at bounding box center [588, 162] width 1177 height 654
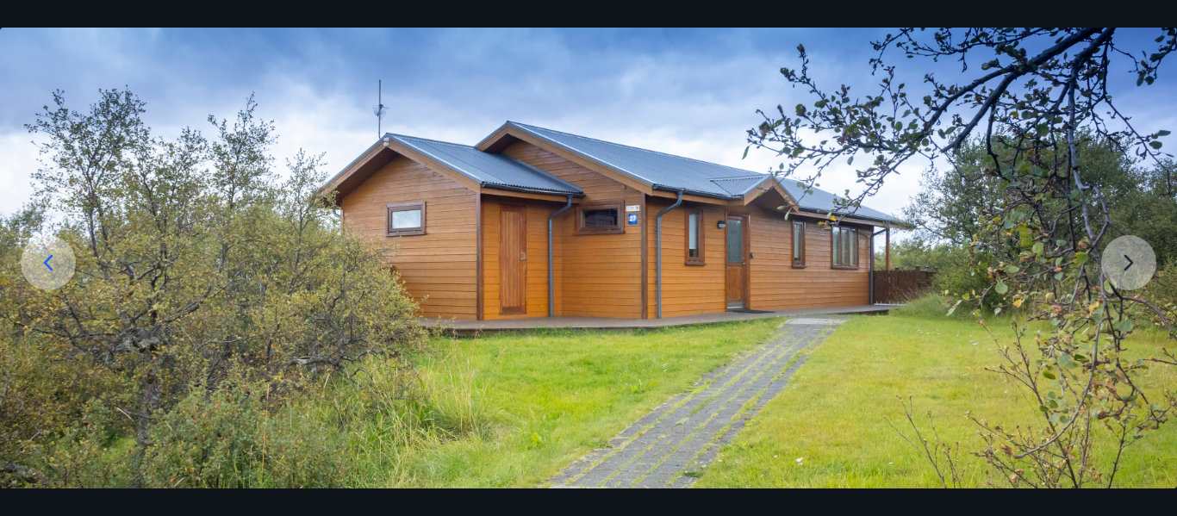
scroll to position [172, 0]
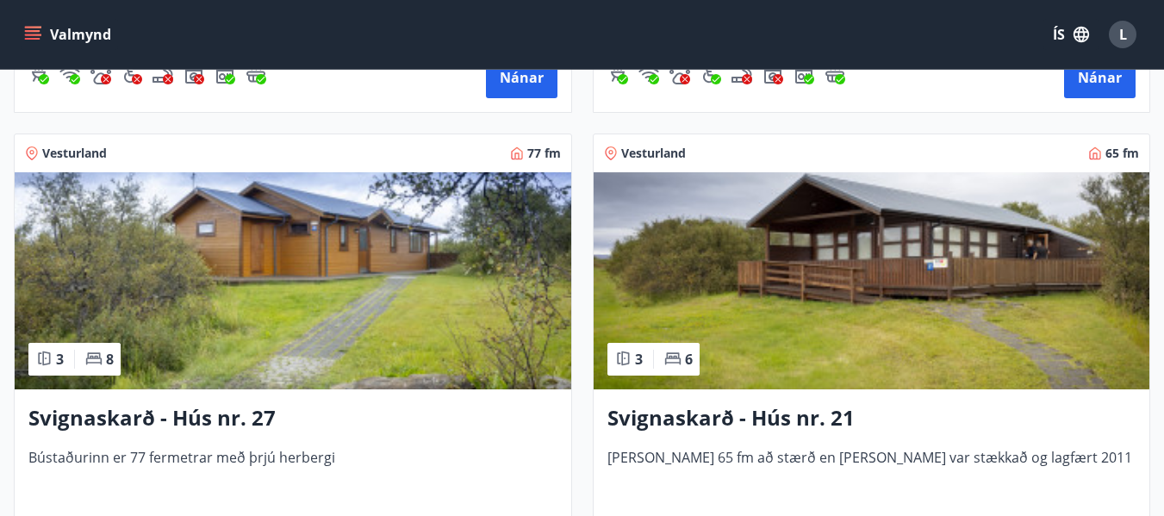
scroll to position [2241, 0]
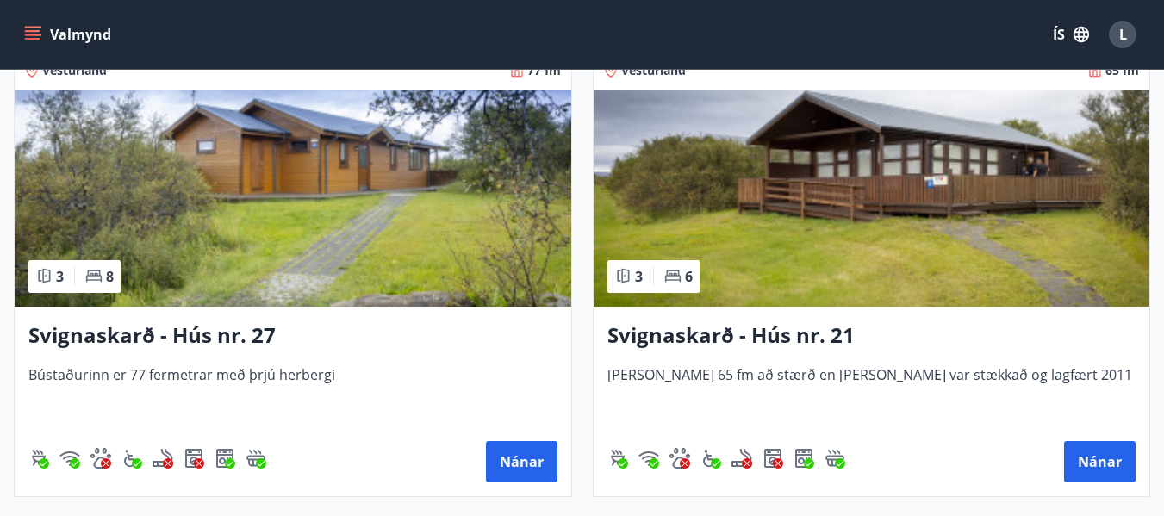
click at [393, 228] on img at bounding box center [293, 198] width 557 height 217
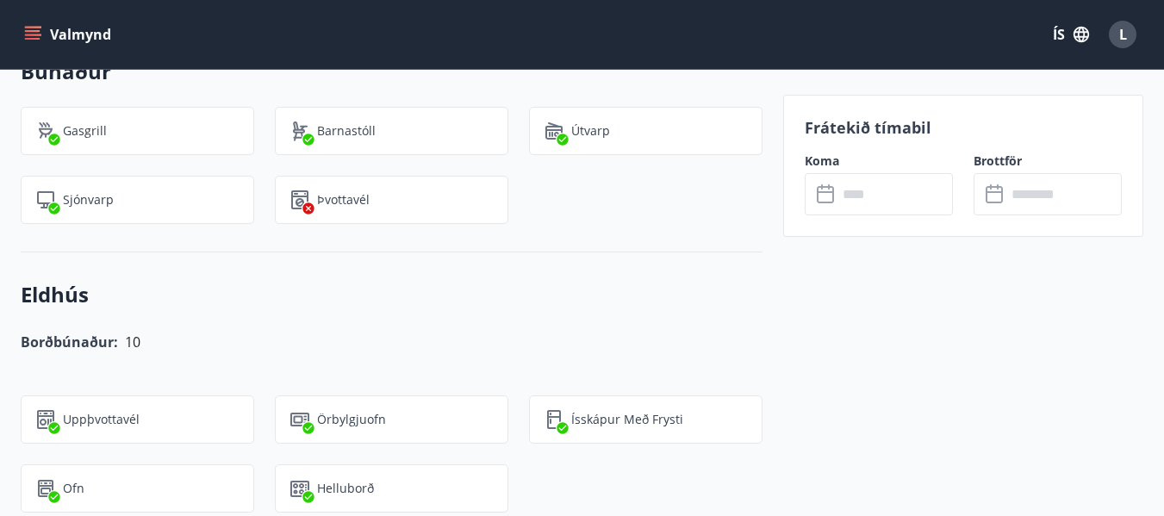
scroll to position [1064, 0]
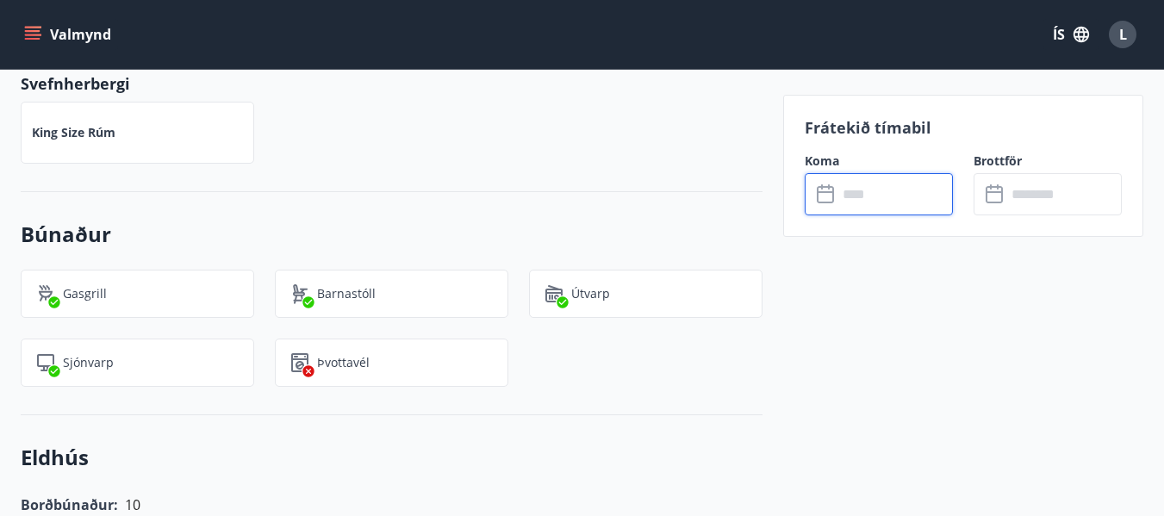
click at [900, 196] on input "text" at bounding box center [895, 194] width 115 height 42
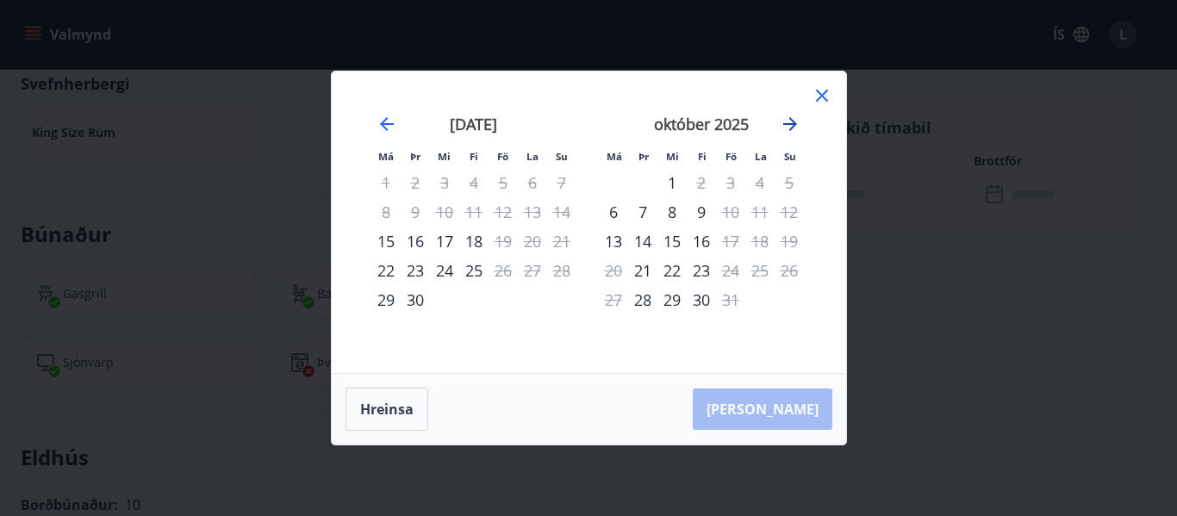
click at [795, 122] on icon "Move forward to switch to the next month." at bounding box center [790, 124] width 21 height 21
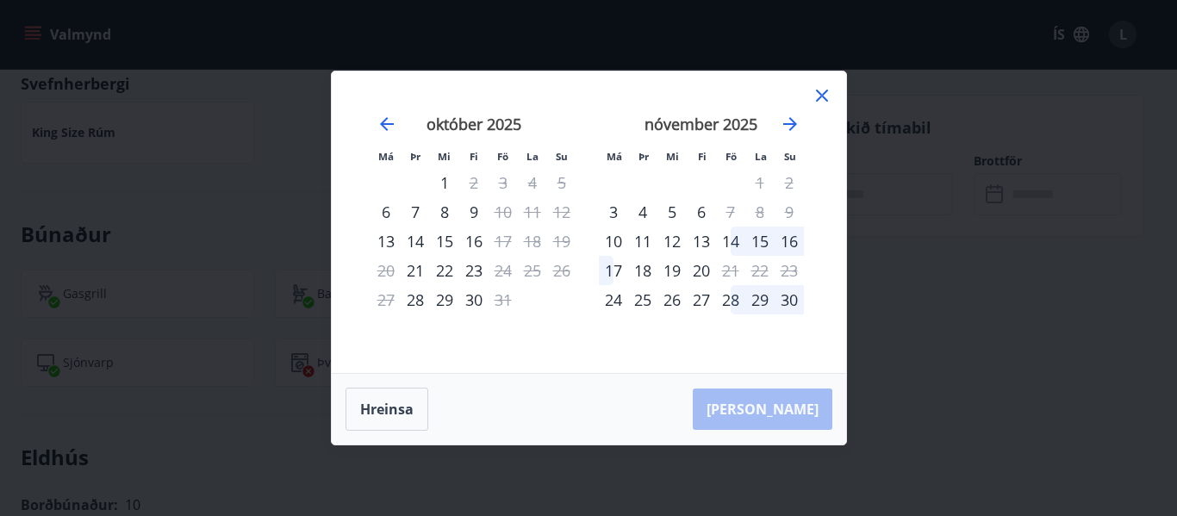
click at [829, 98] on icon at bounding box center [822, 95] width 21 height 21
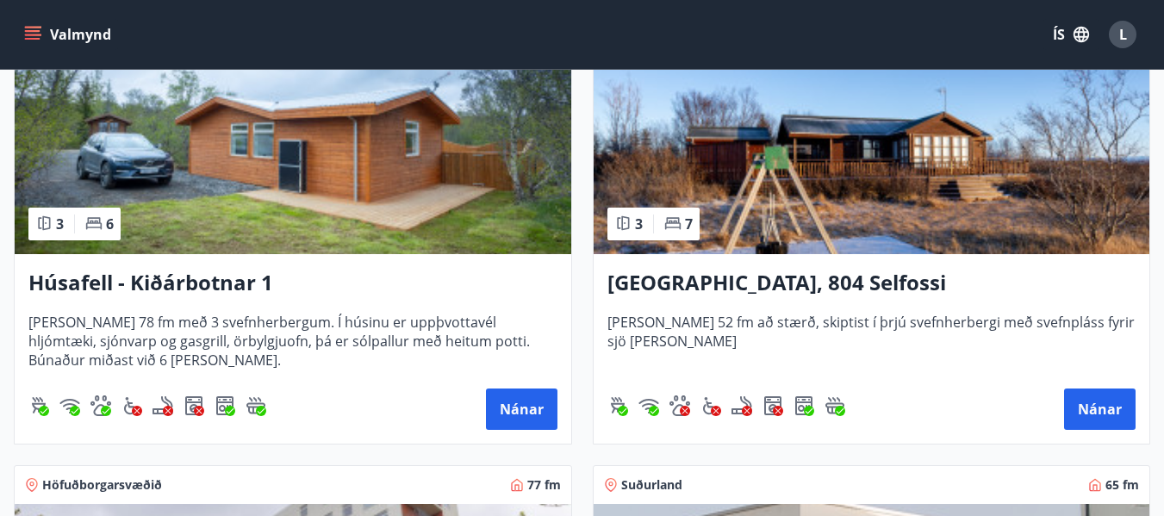
scroll to position [1810, 0]
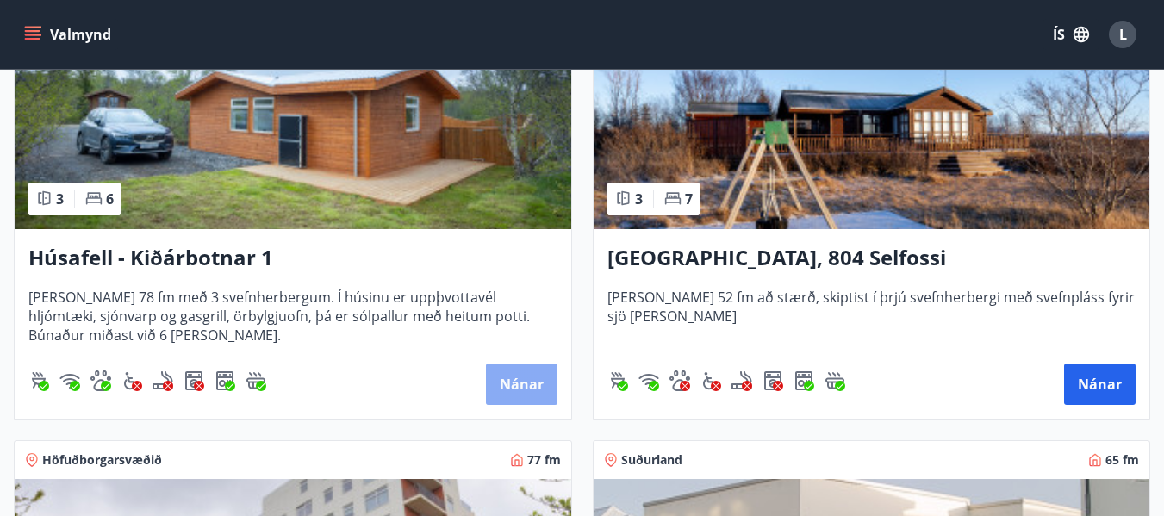
click at [517, 380] on button "Nánar" at bounding box center [522, 384] width 72 height 41
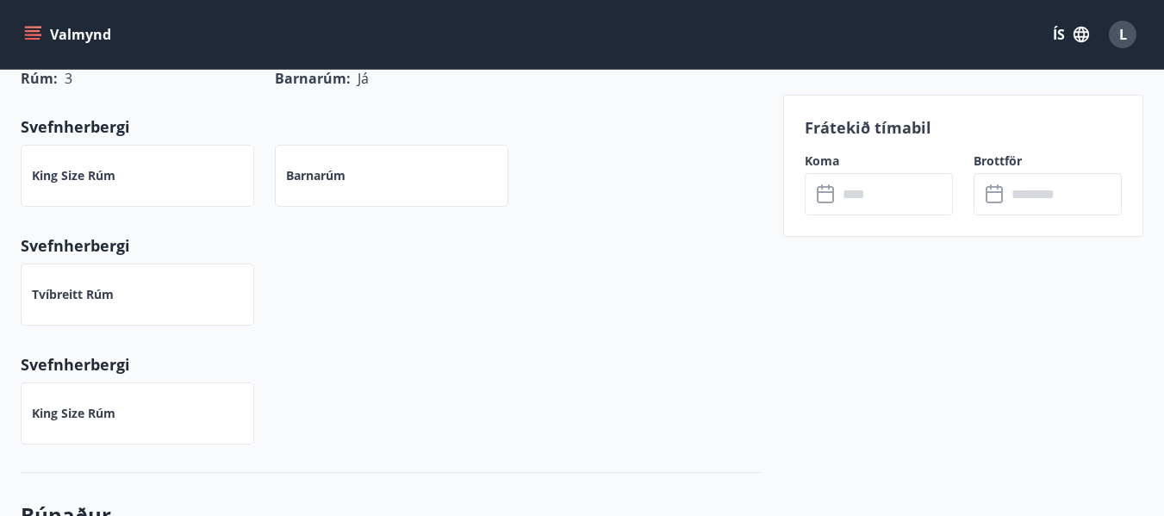
scroll to position [862, 0]
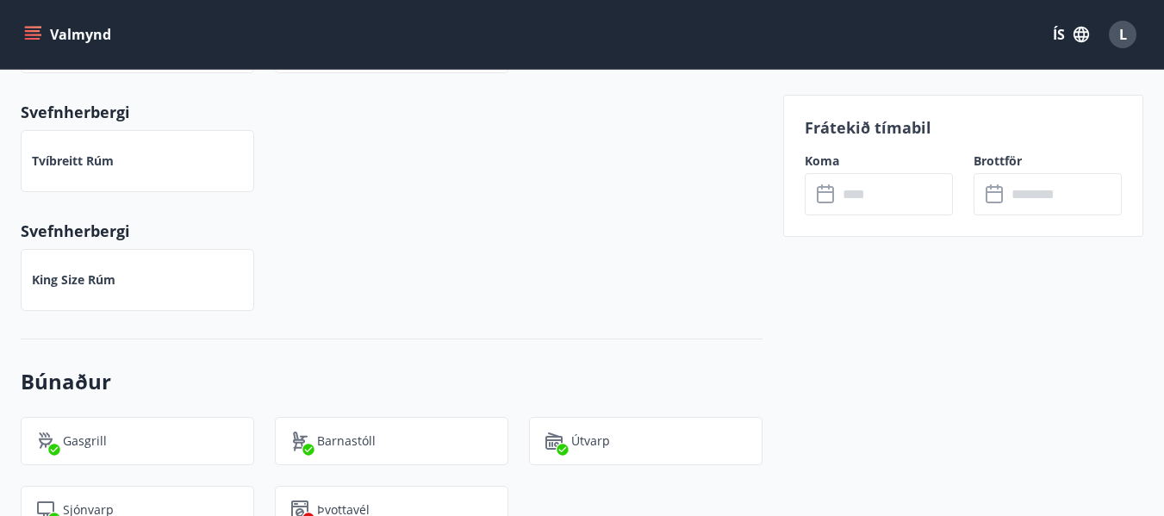
click at [838, 195] on input "text" at bounding box center [895, 194] width 115 height 42
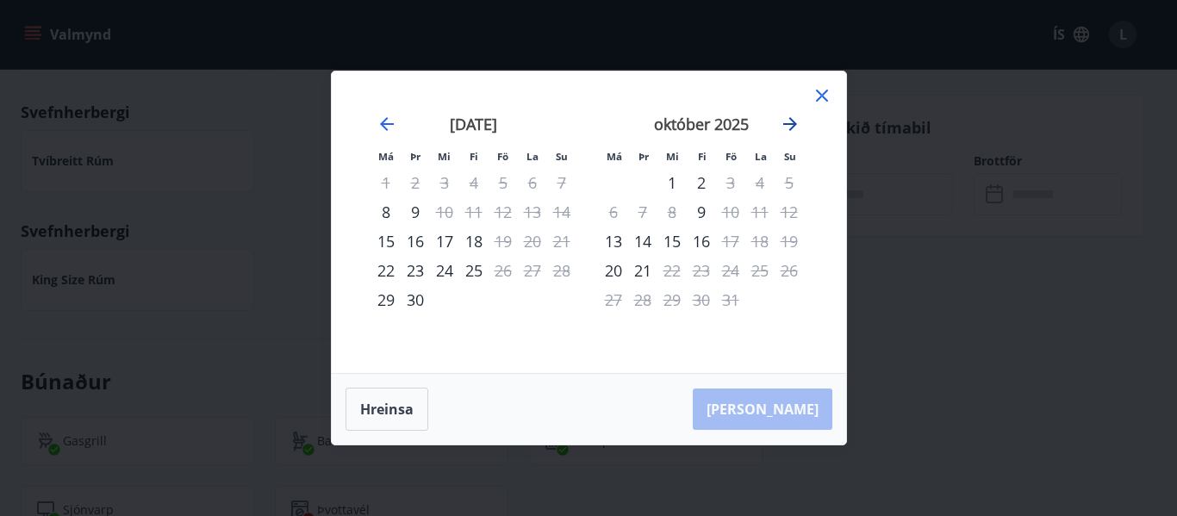
click at [792, 125] on icon "Move forward to switch to the next month." at bounding box center [790, 124] width 14 height 14
click at [824, 99] on icon at bounding box center [822, 95] width 21 height 21
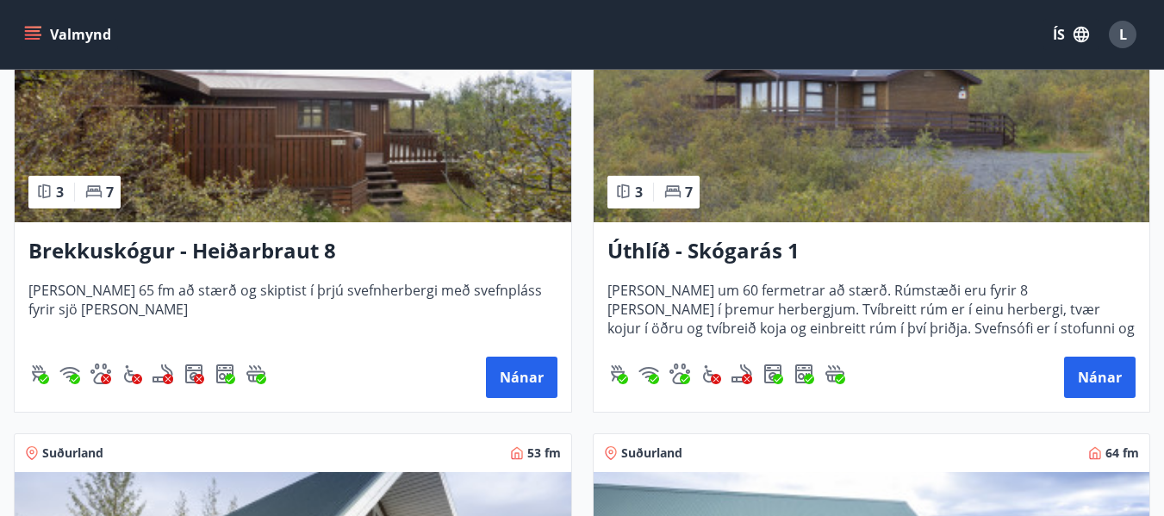
scroll to position [1293, 0]
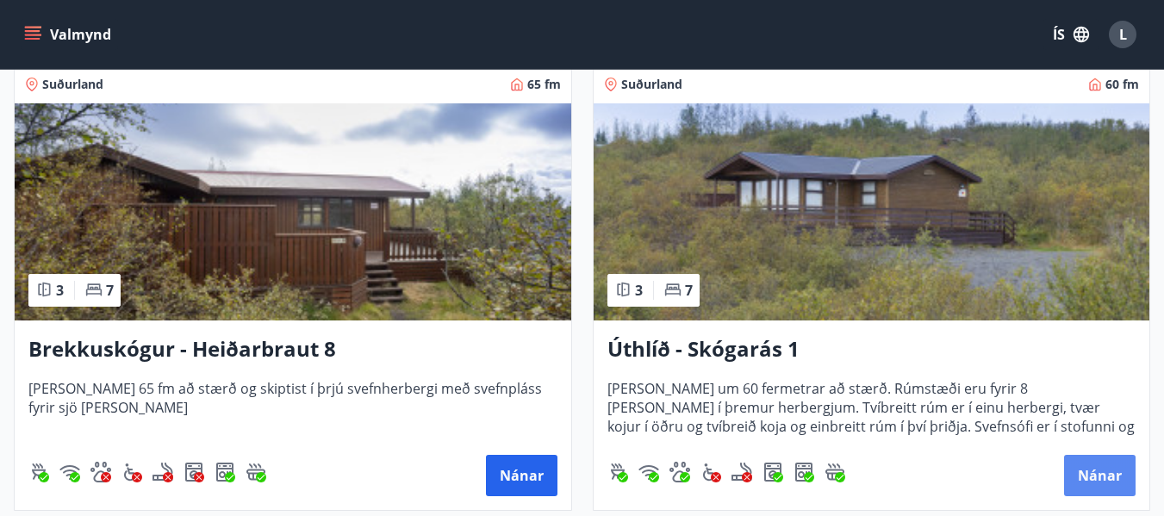
click at [1099, 477] on button "Nánar" at bounding box center [1100, 475] width 72 height 41
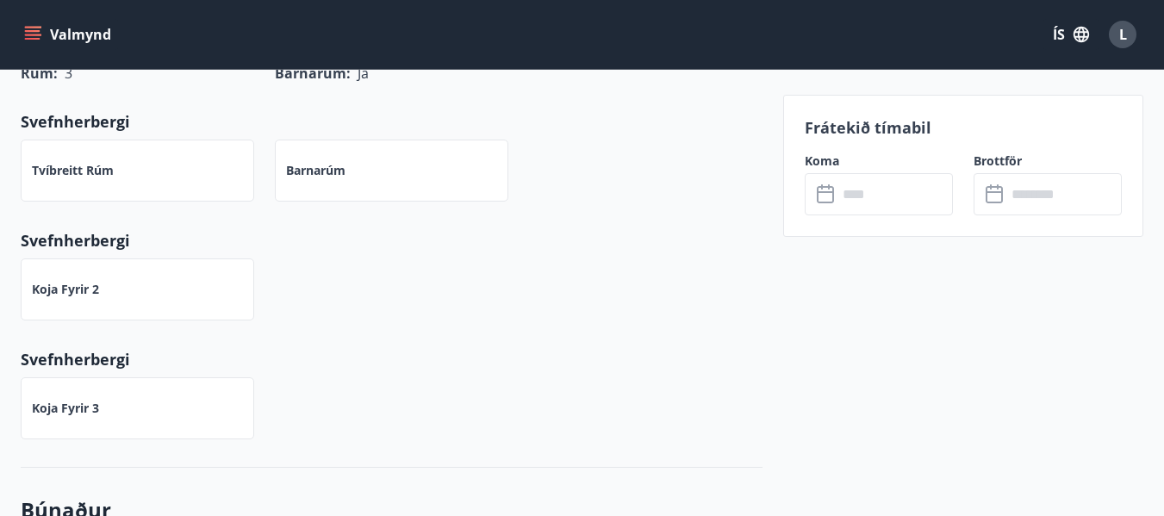
scroll to position [1120, 0]
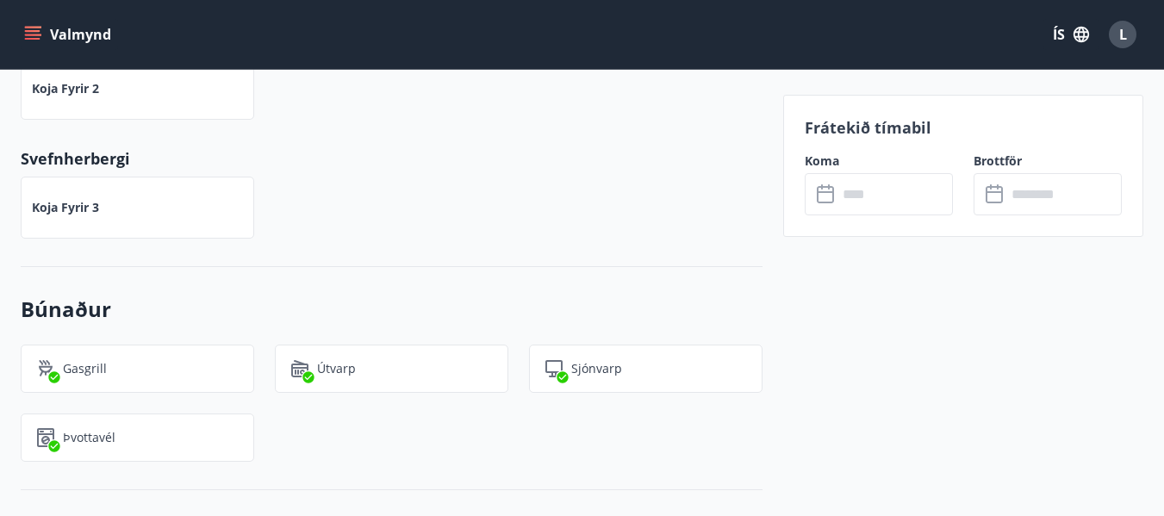
click at [869, 203] on input "text" at bounding box center [895, 194] width 115 height 42
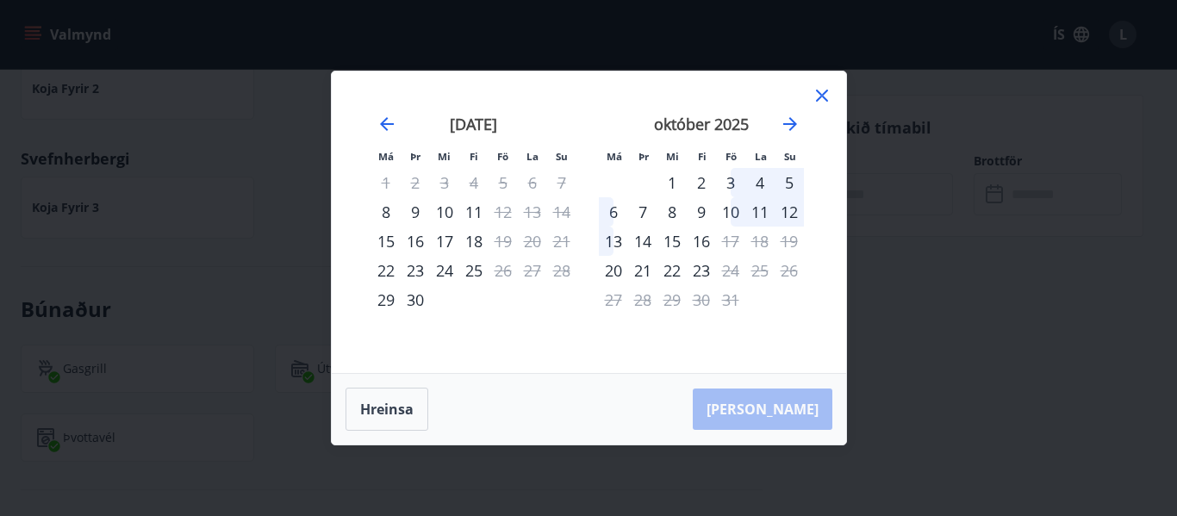
click at [817, 99] on icon at bounding box center [822, 95] width 21 height 21
